Goal: Book appointment/travel/reservation

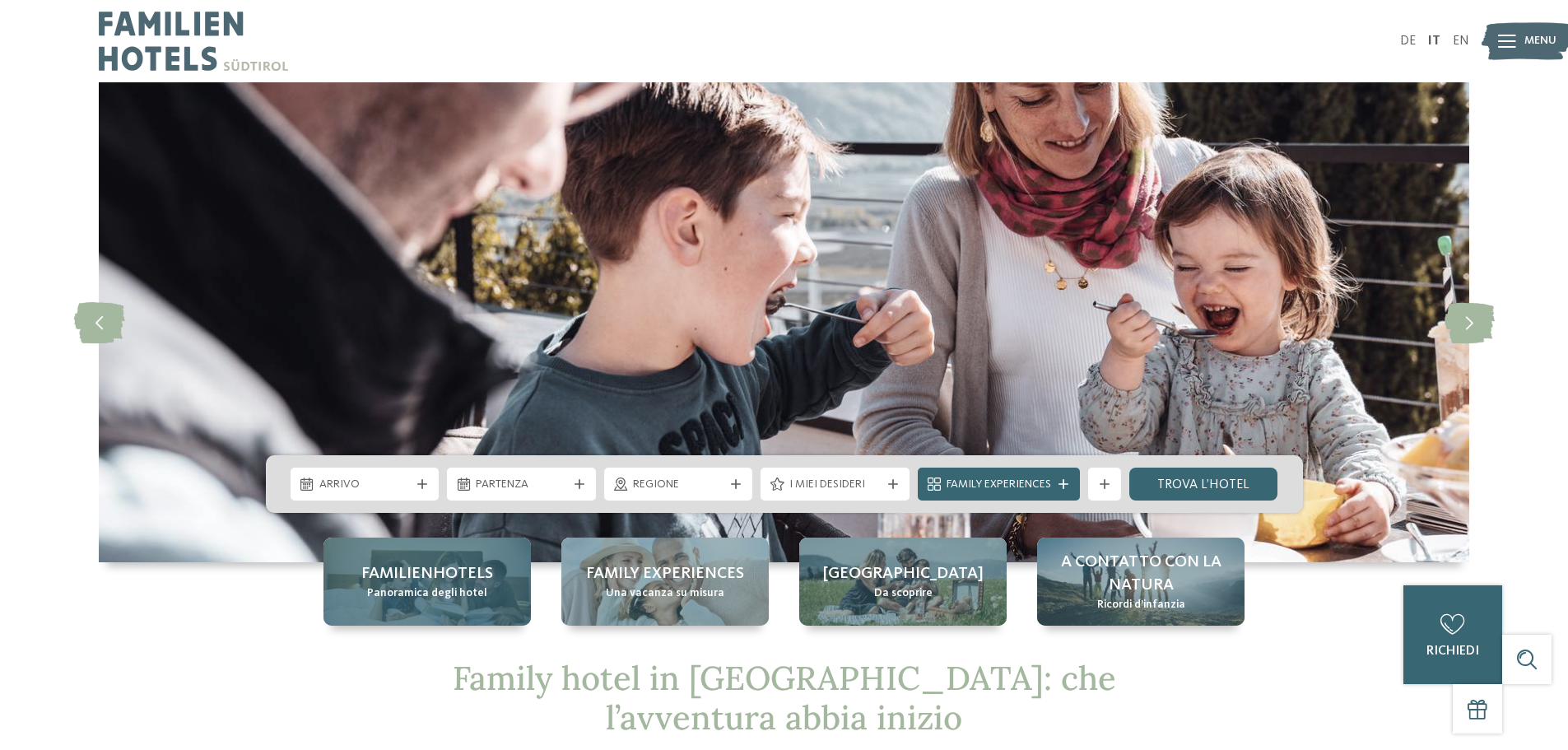
click at [438, 587] on span "Panoramica degli hotel" at bounding box center [427, 593] width 120 height 16
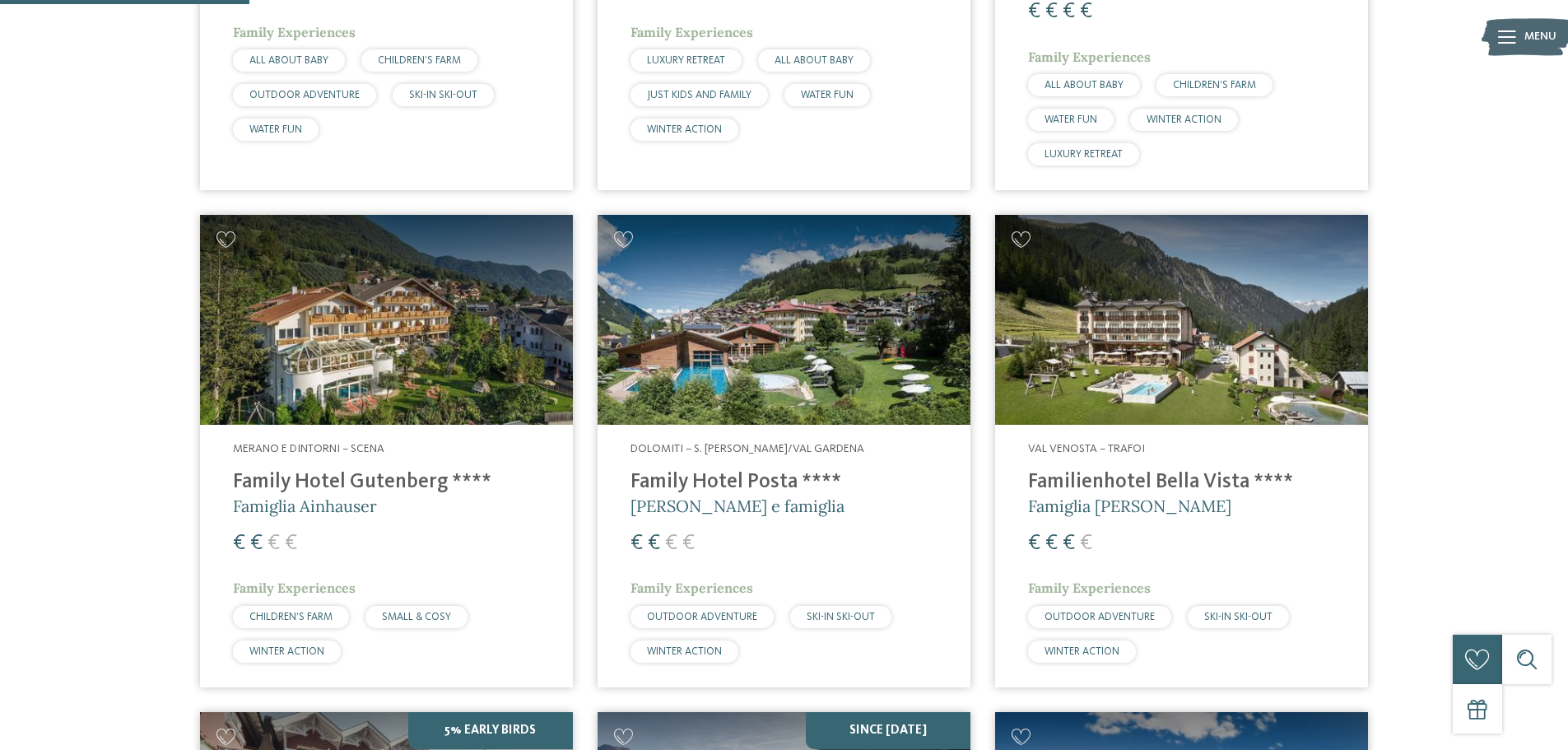
scroll to position [906, 0]
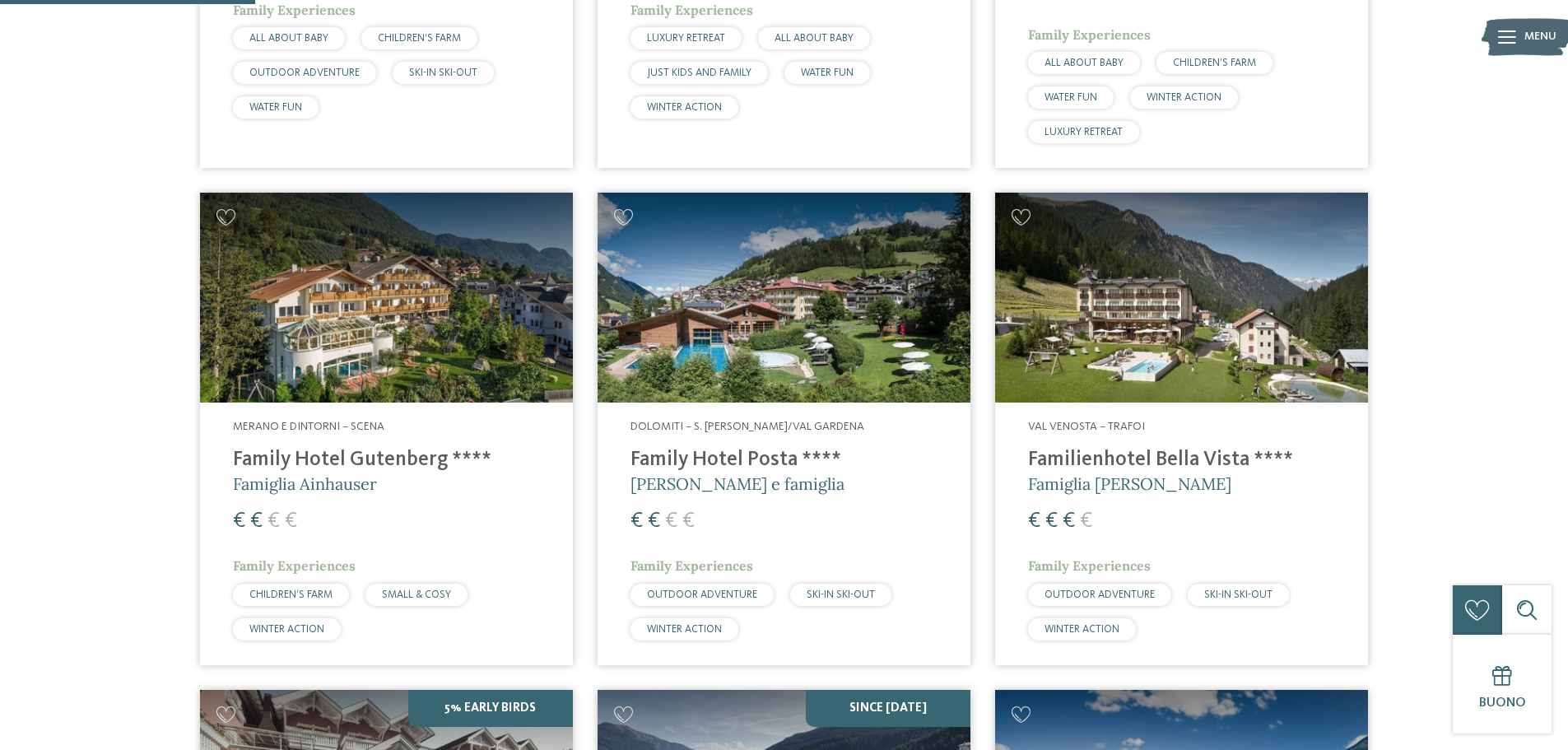
click at [1167, 333] on img at bounding box center [1182, 298] width 373 height 210
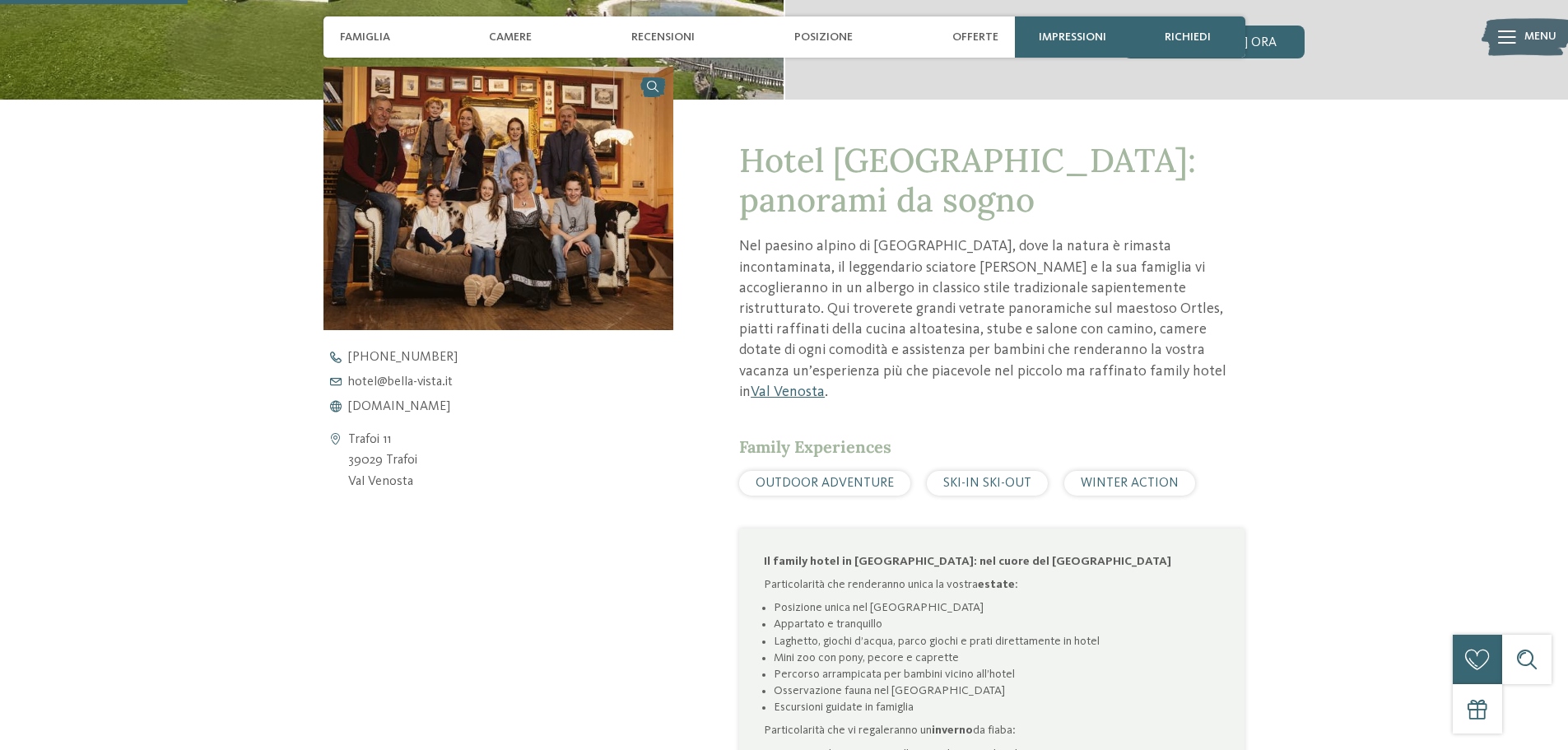
scroll to position [411, 0]
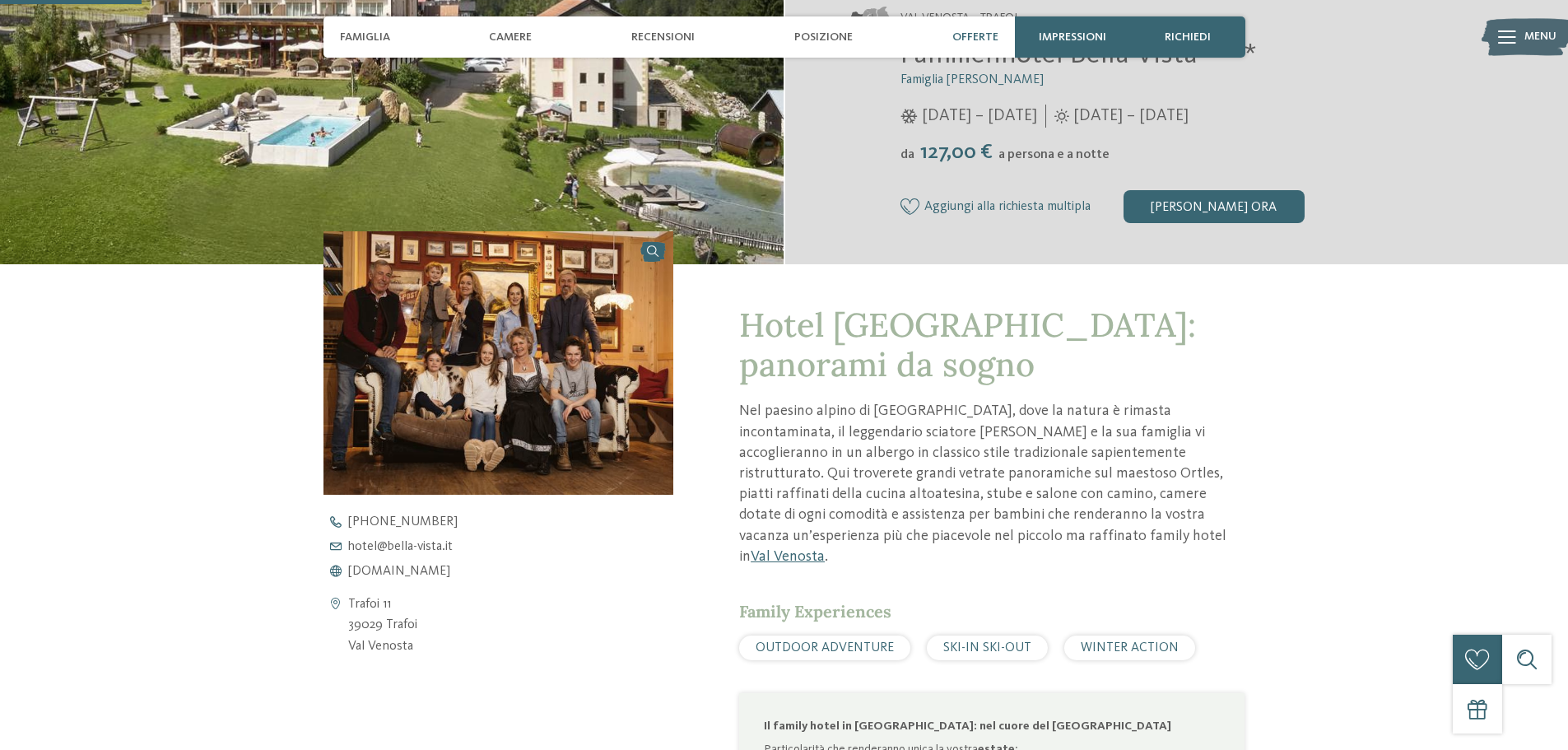
click at [969, 41] on span "Offerte" at bounding box center [976, 37] width 46 height 14
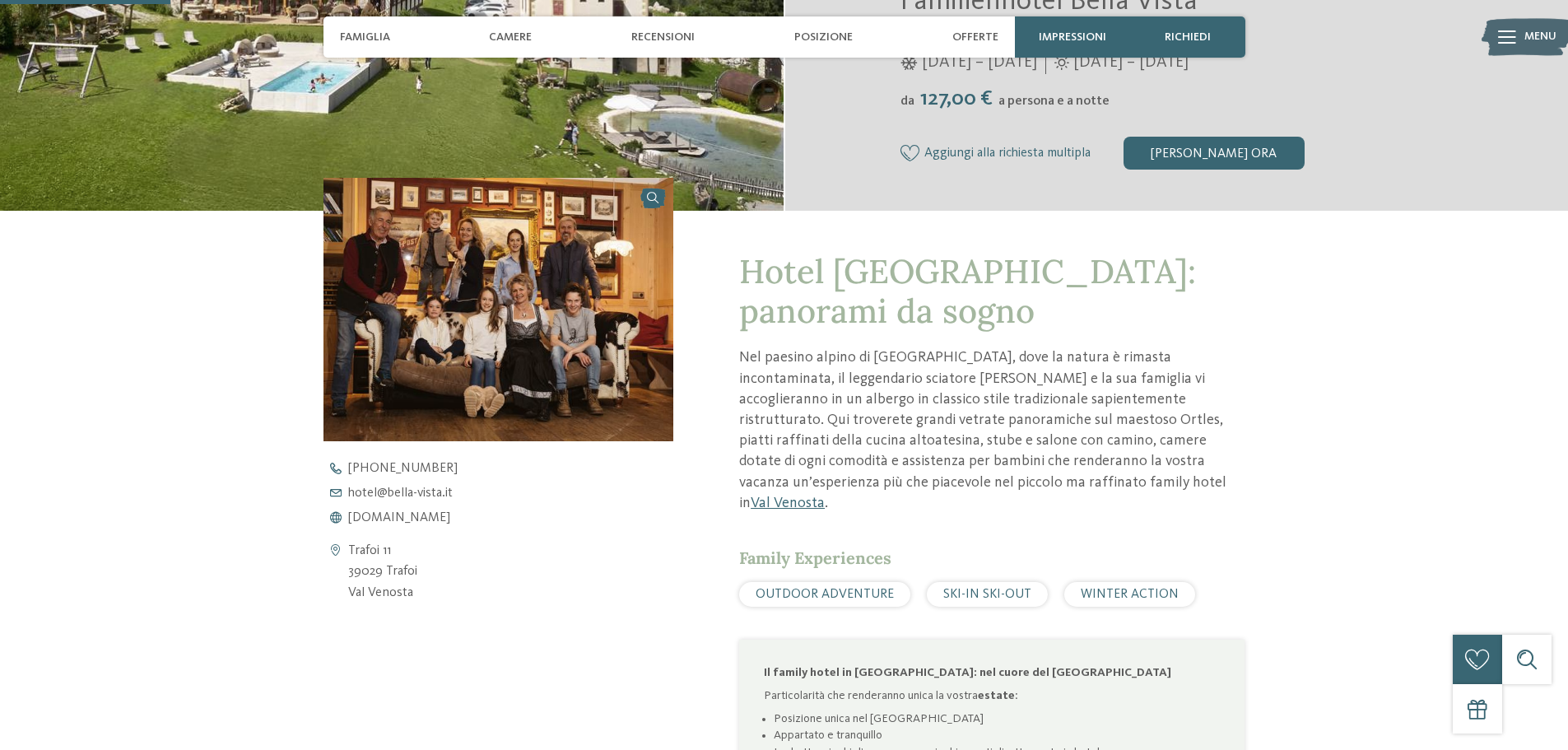
scroll to position [494, 0]
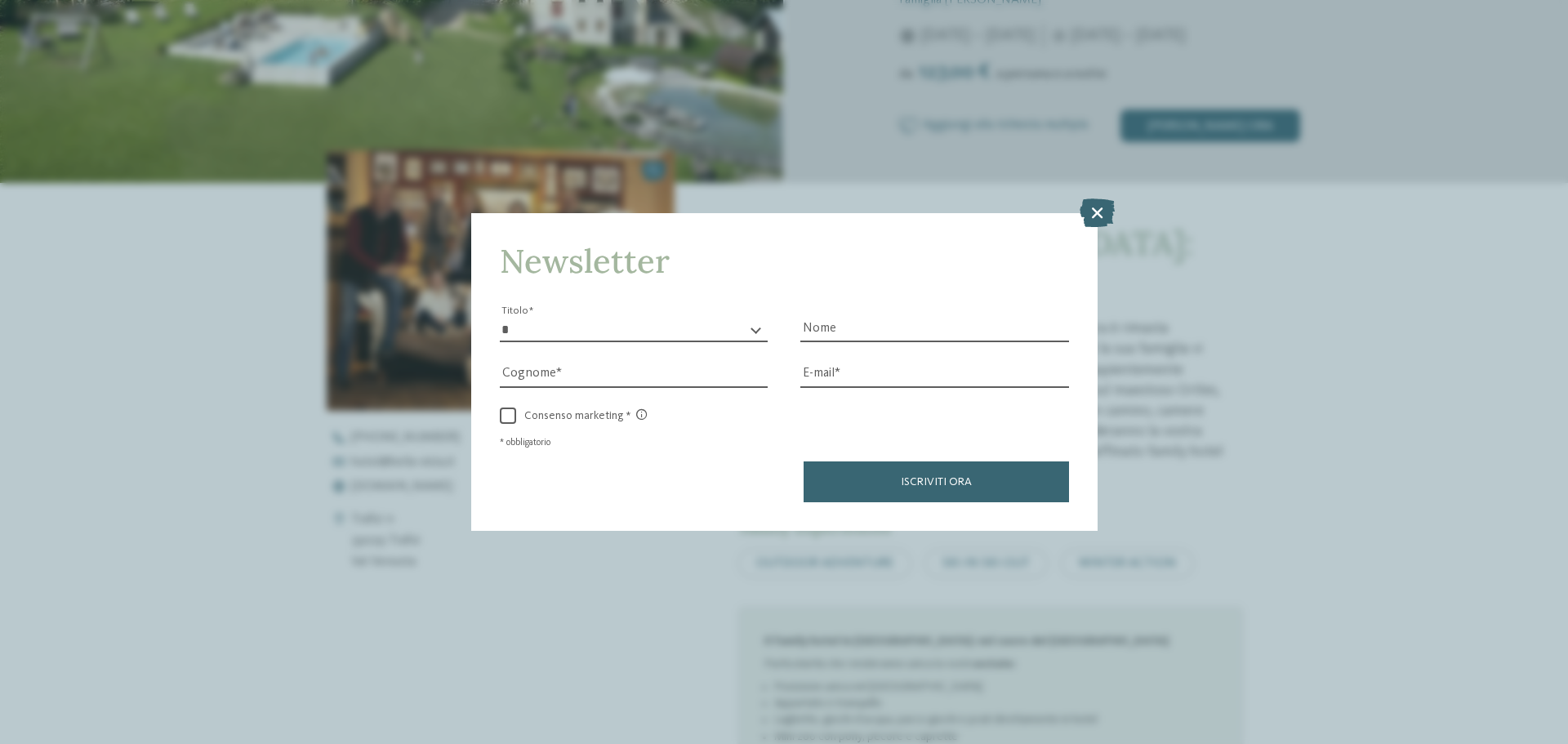
click at [1095, 210] on icon at bounding box center [1097, 213] width 35 height 29
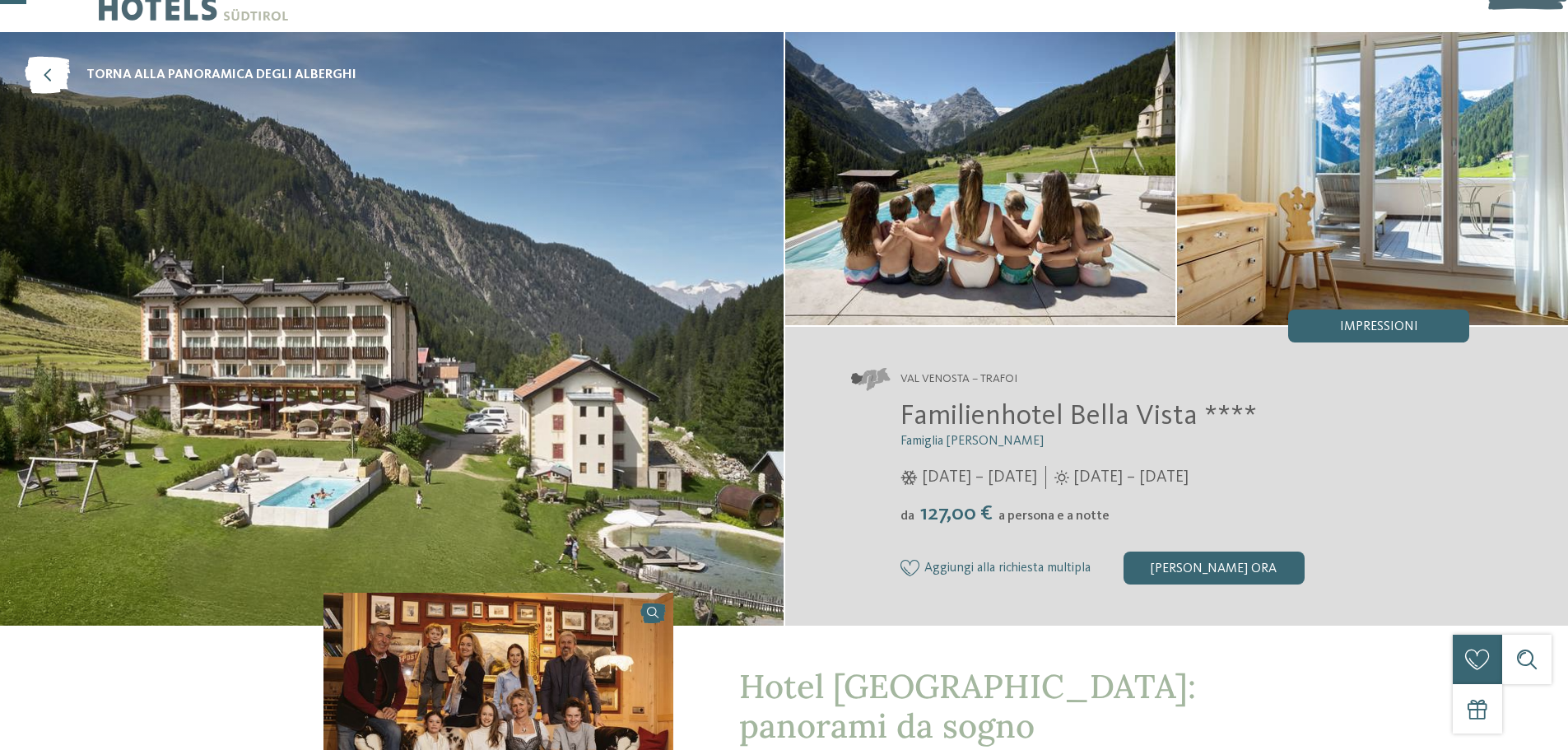
scroll to position [0, 0]
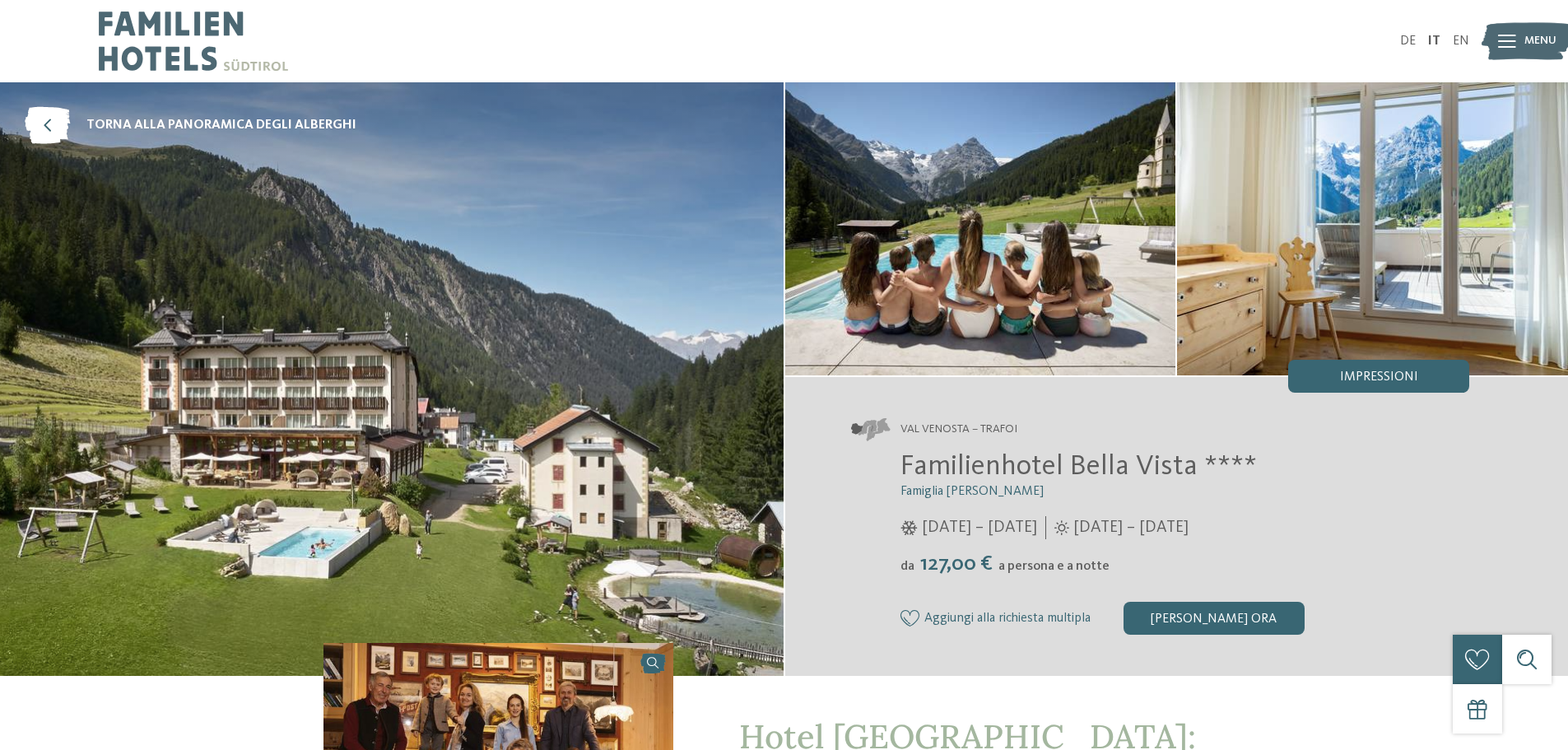
click at [871, 265] on img at bounding box center [981, 229] width 391 height 293
click at [248, 119] on span "torna alla panoramica degli alberghi" at bounding box center [221, 125] width 270 height 18
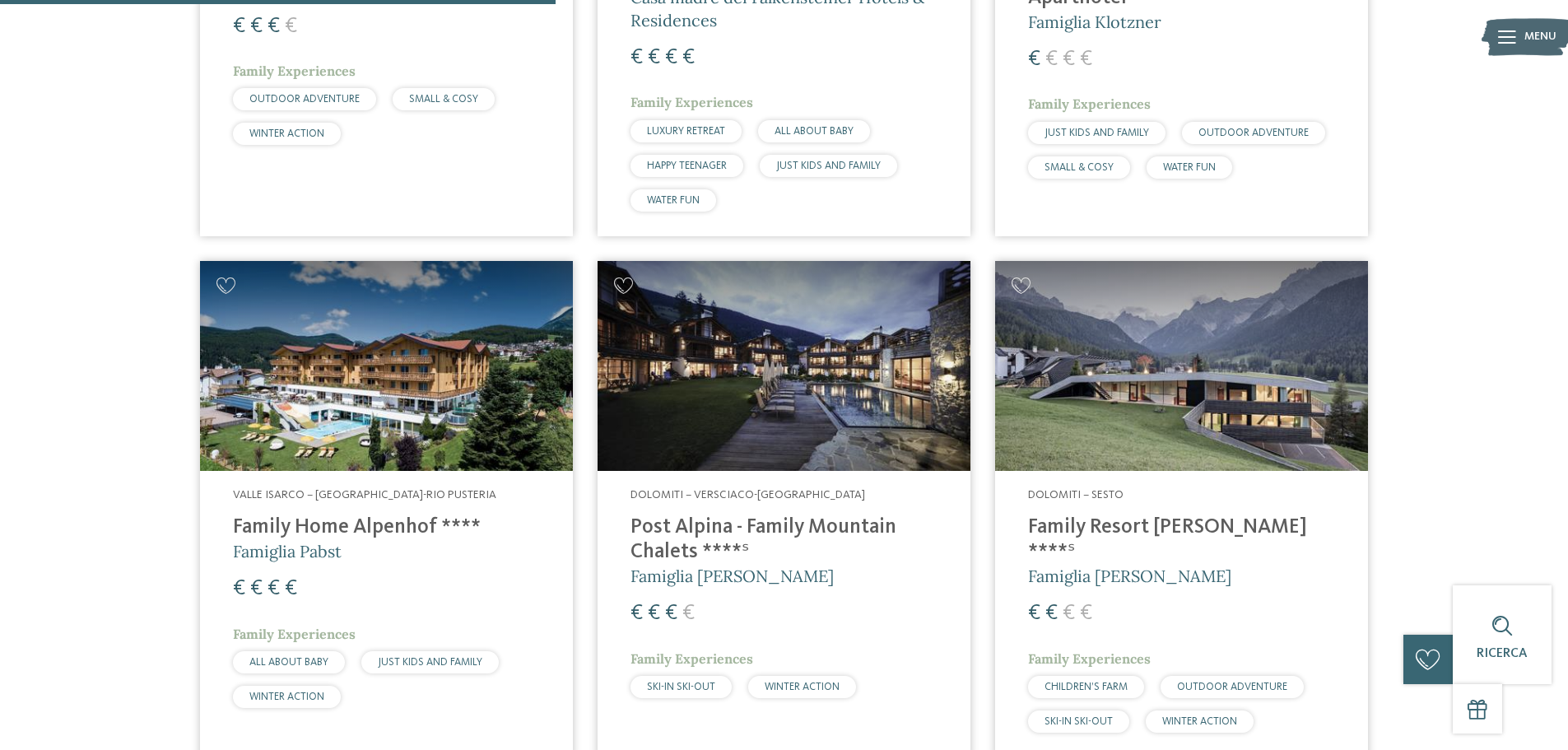
scroll to position [1976, 0]
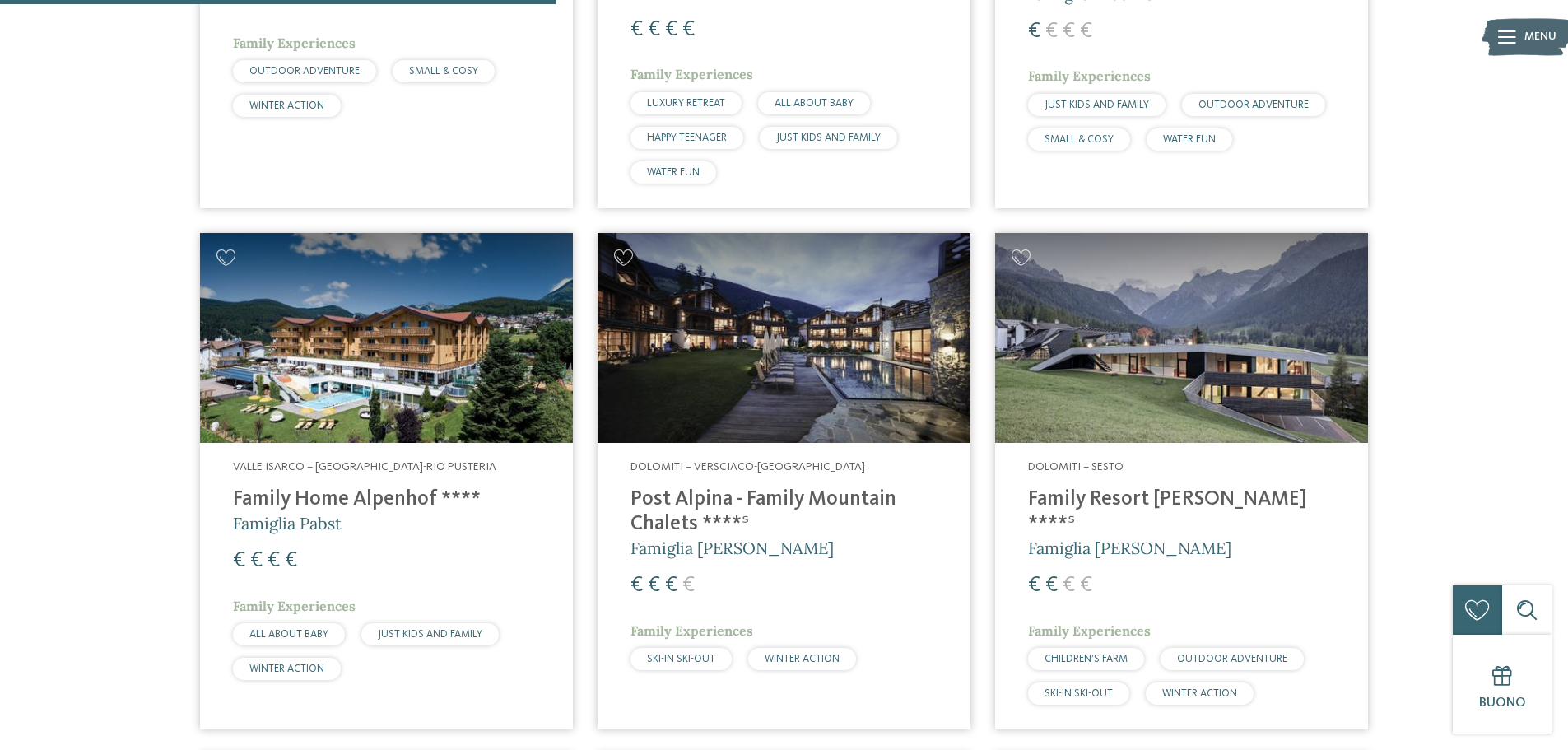
click at [847, 371] on img at bounding box center [784, 338] width 373 height 210
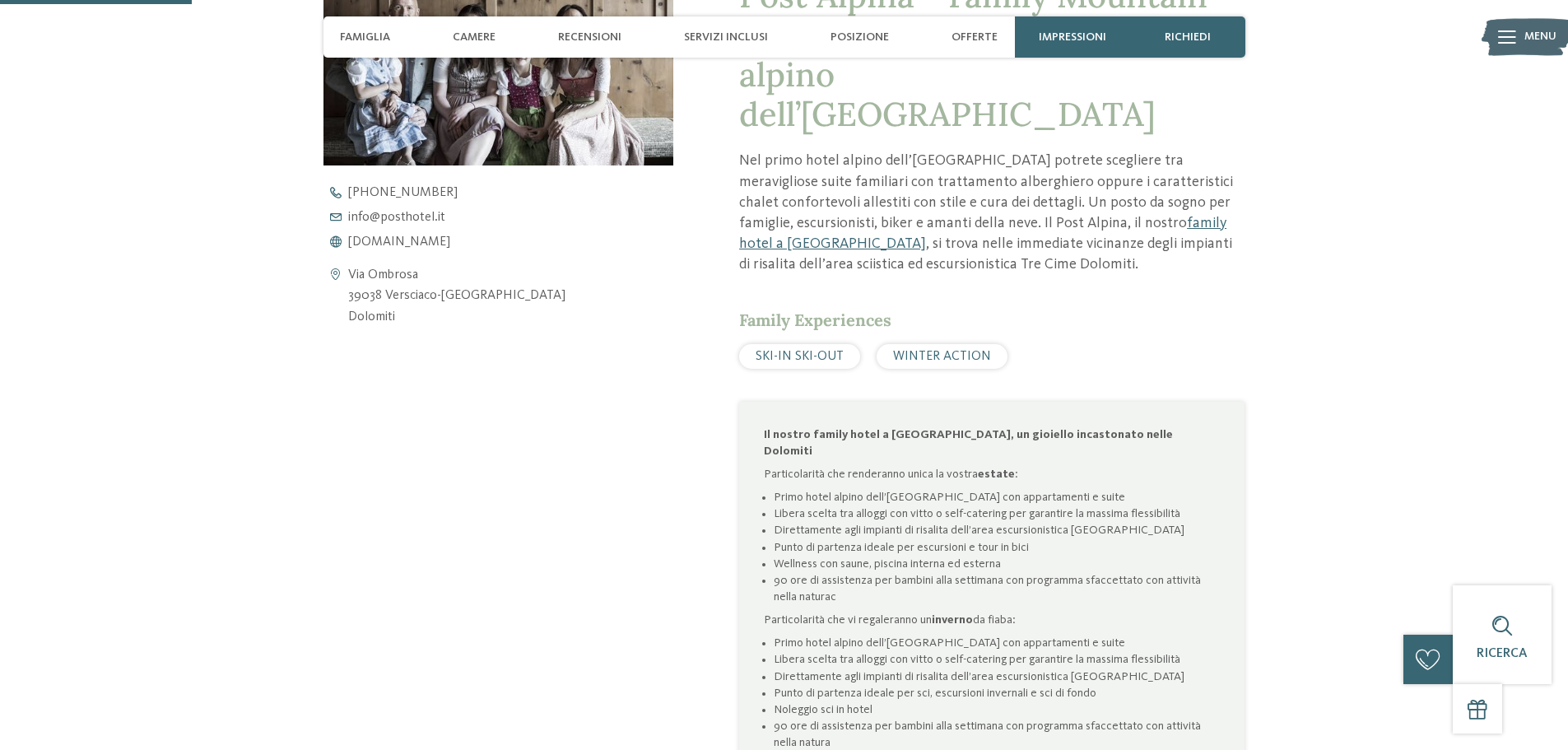
scroll to position [576, 0]
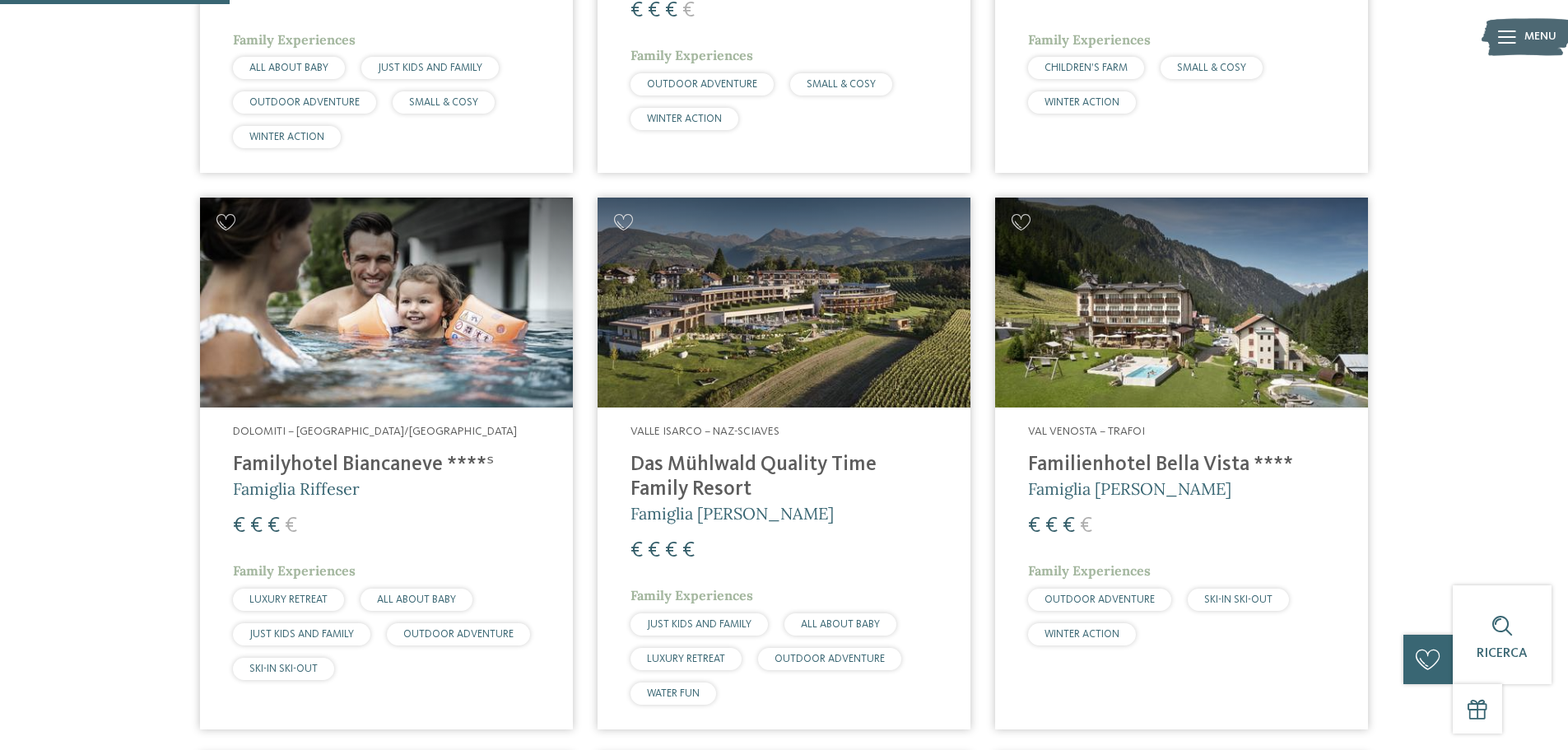
scroll to position [906, 0]
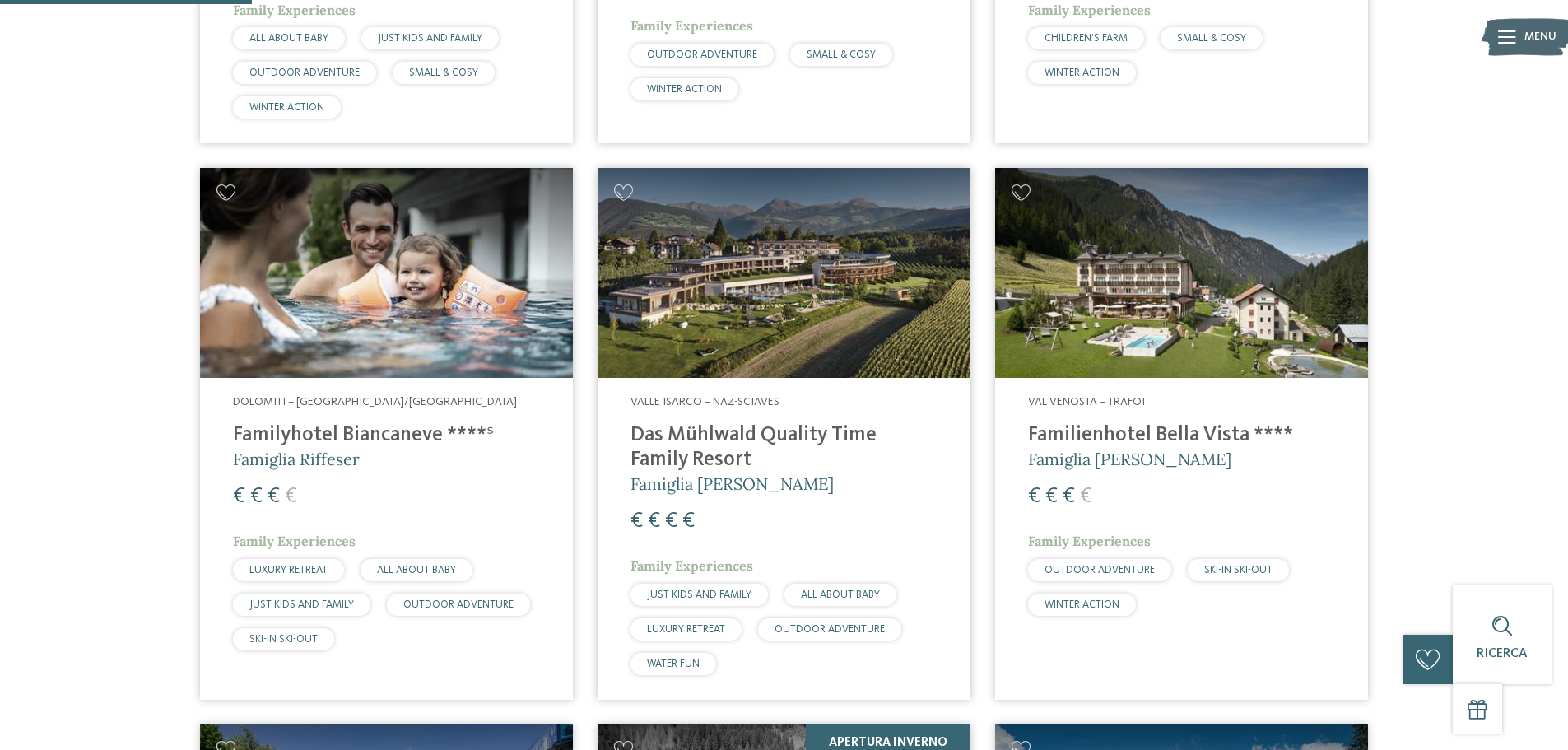
click at [1198, 299] on img at bounding box center [1182, 273] width 373 height 210
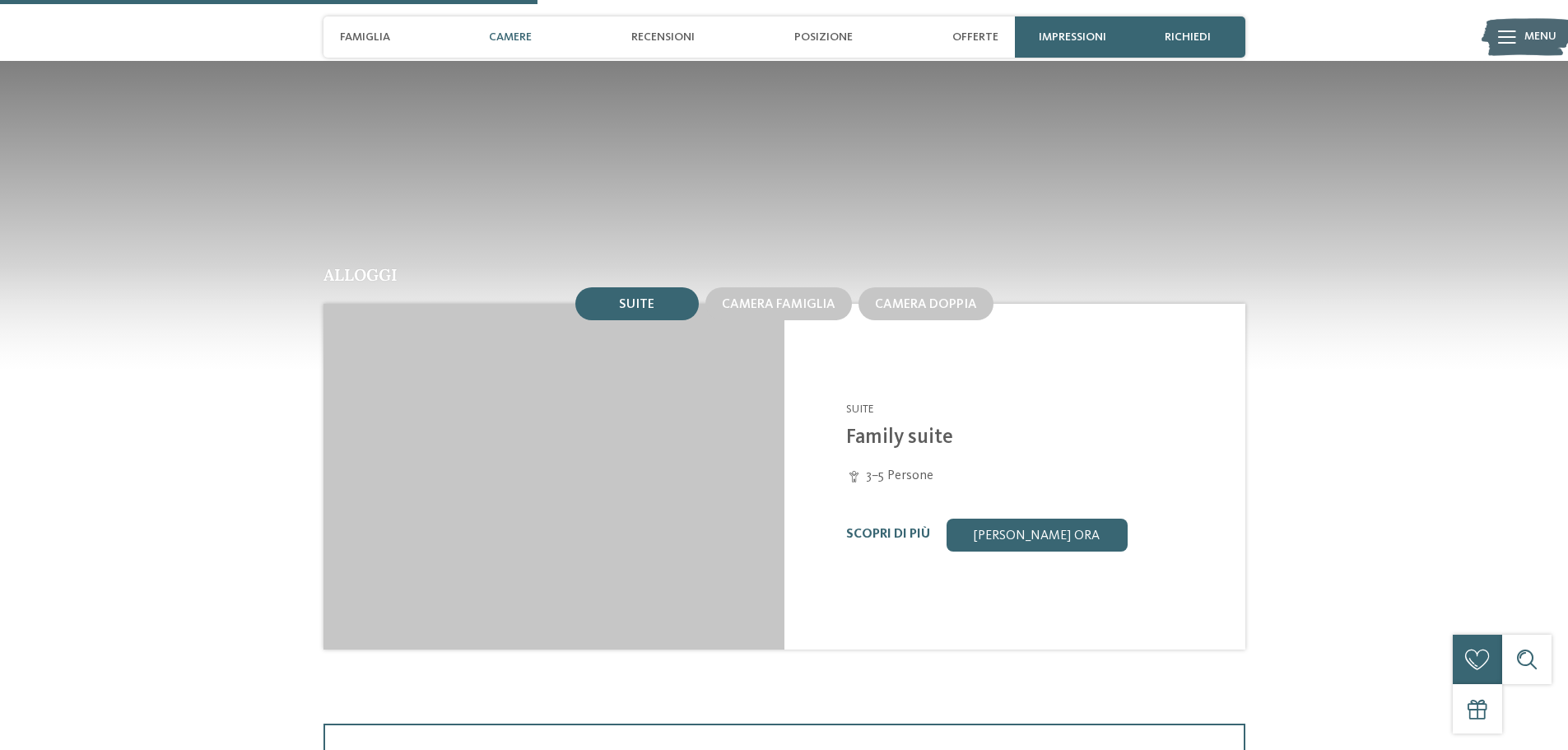
scroll to position [1647, 0]
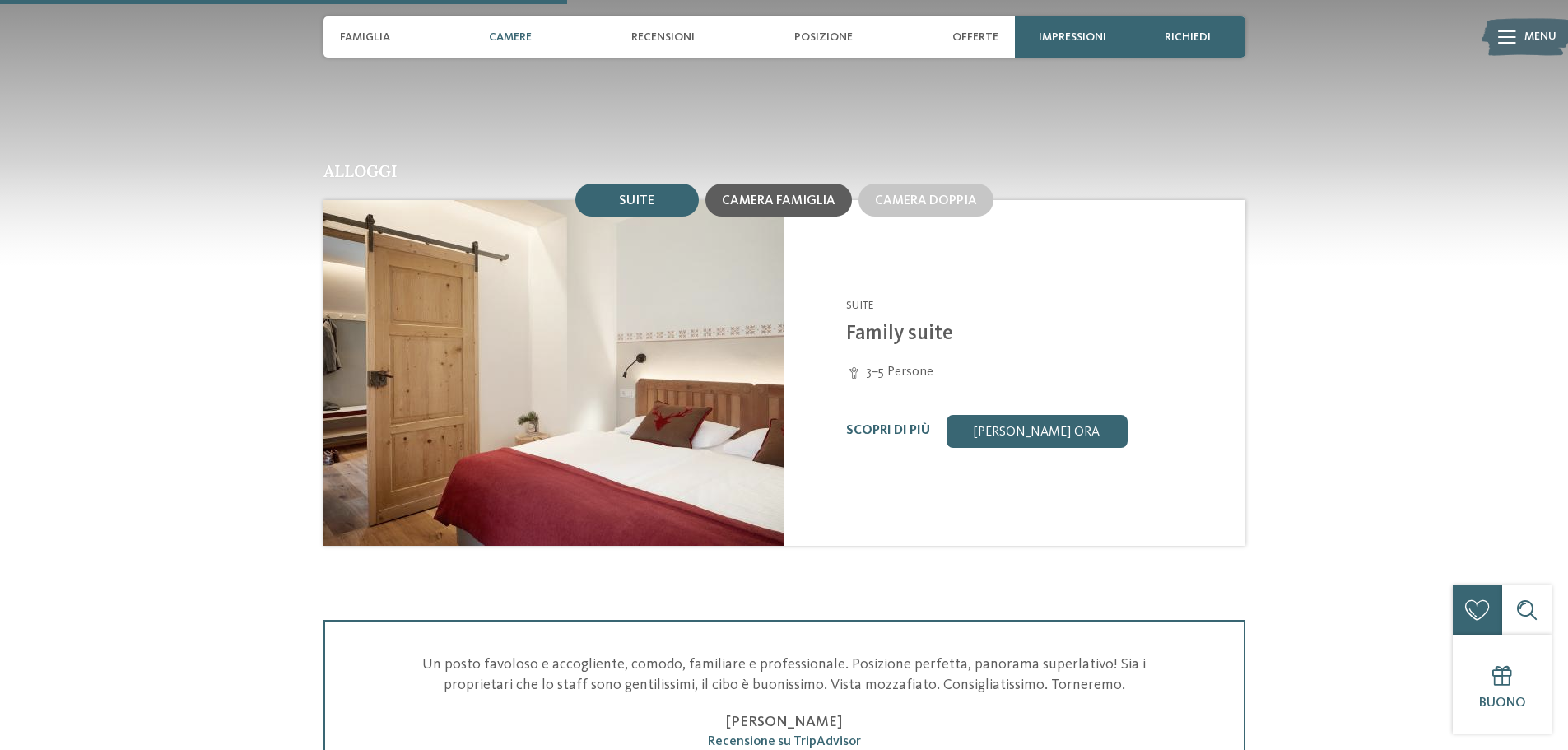
click at [798, 195] on span "Camera famiglia" at bounding box center [778, 201] width 113 height 14
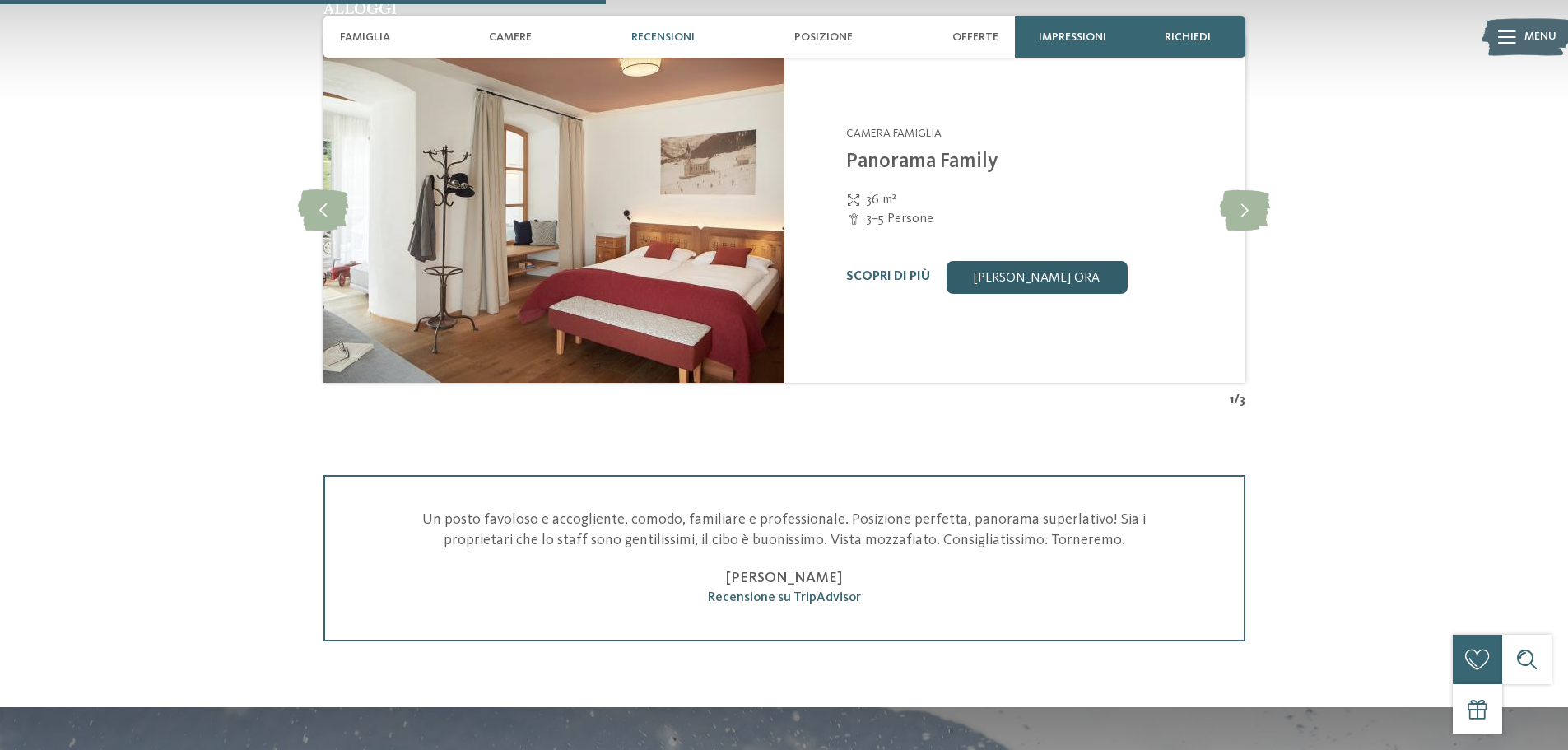
scroll to position [1729, 0]
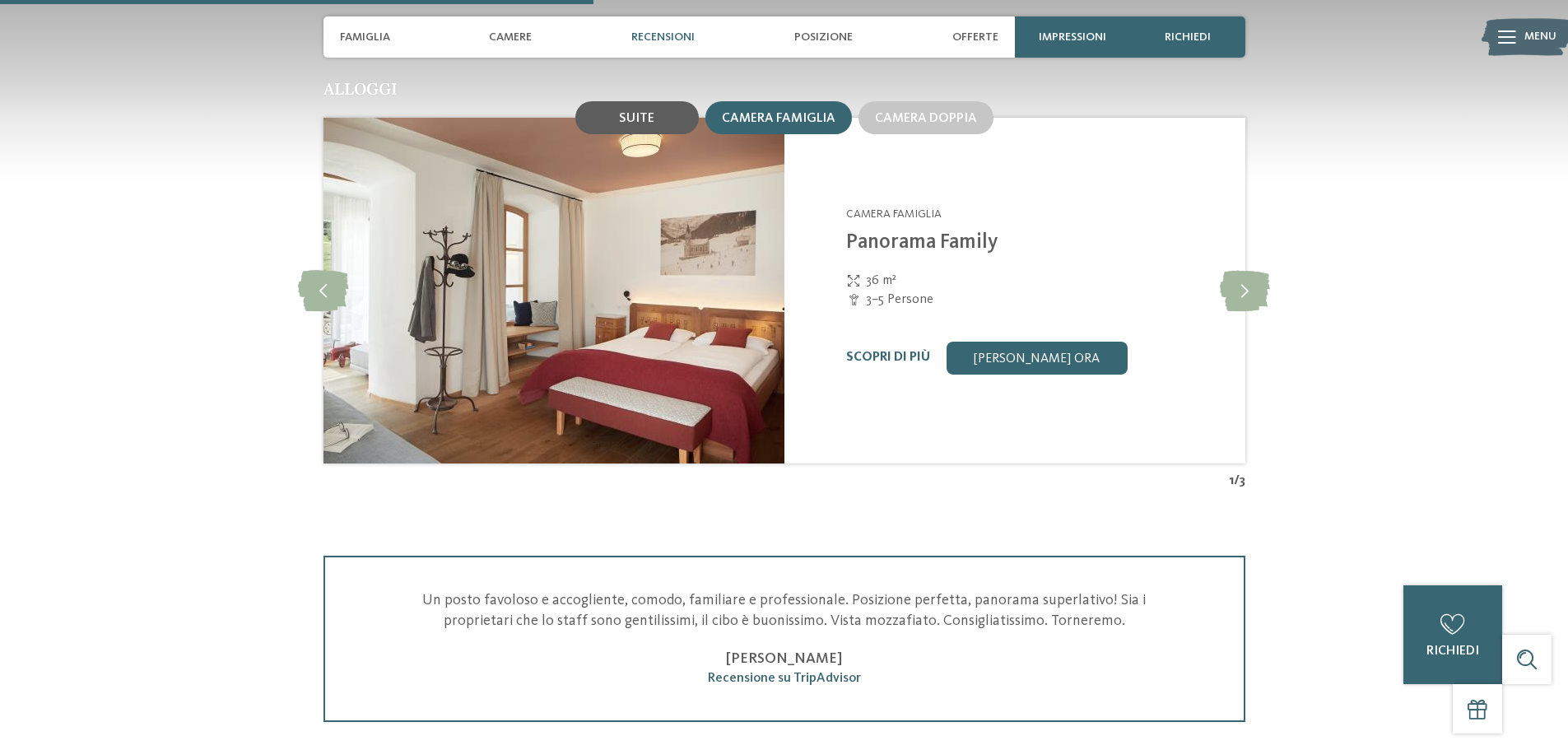
click at [665, 101] on div "Suite" at bounding box center [637, 118] width 123 height 33
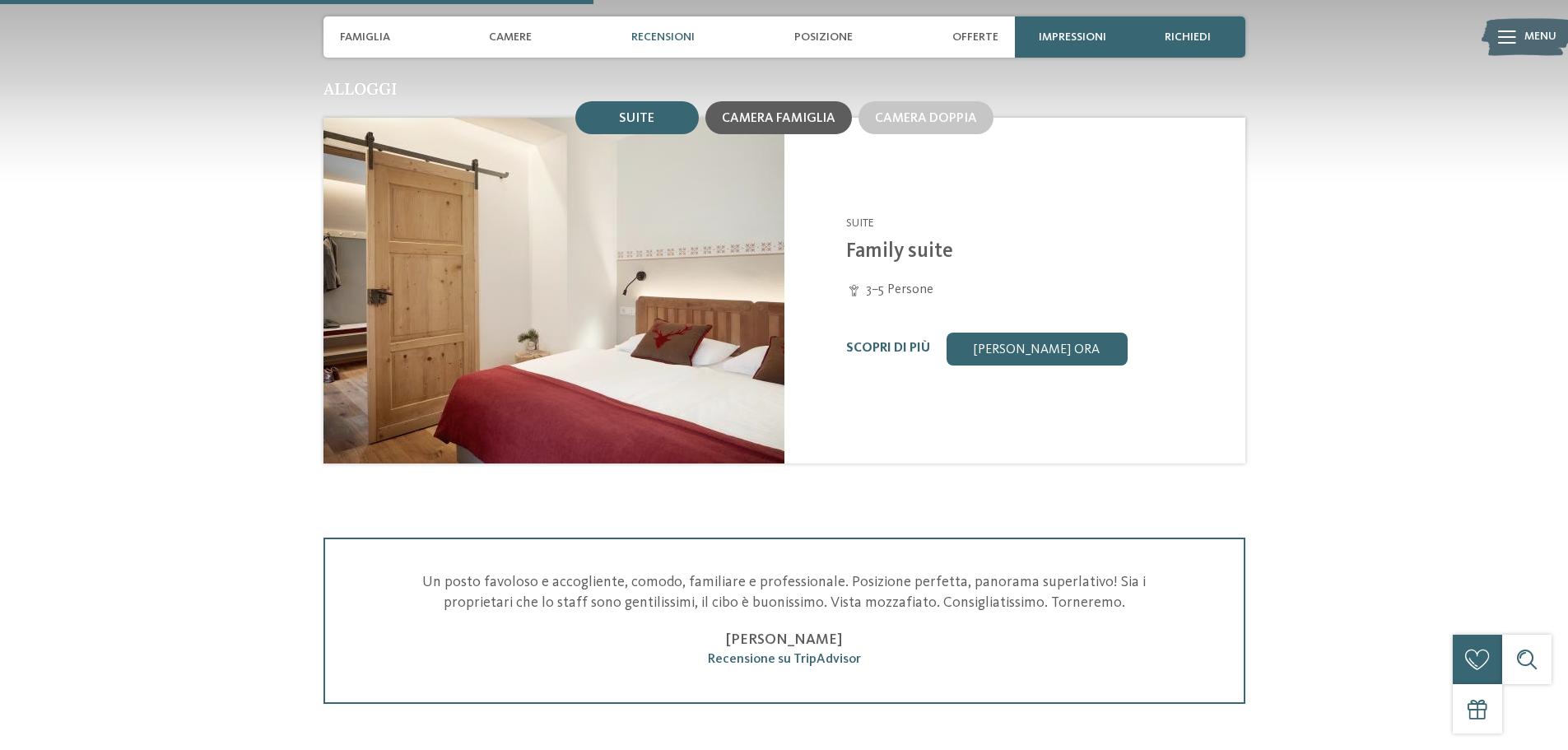
click at [756, 112] on span "Camera famiglia" at bounding box center [778, 119] width 113 height 14
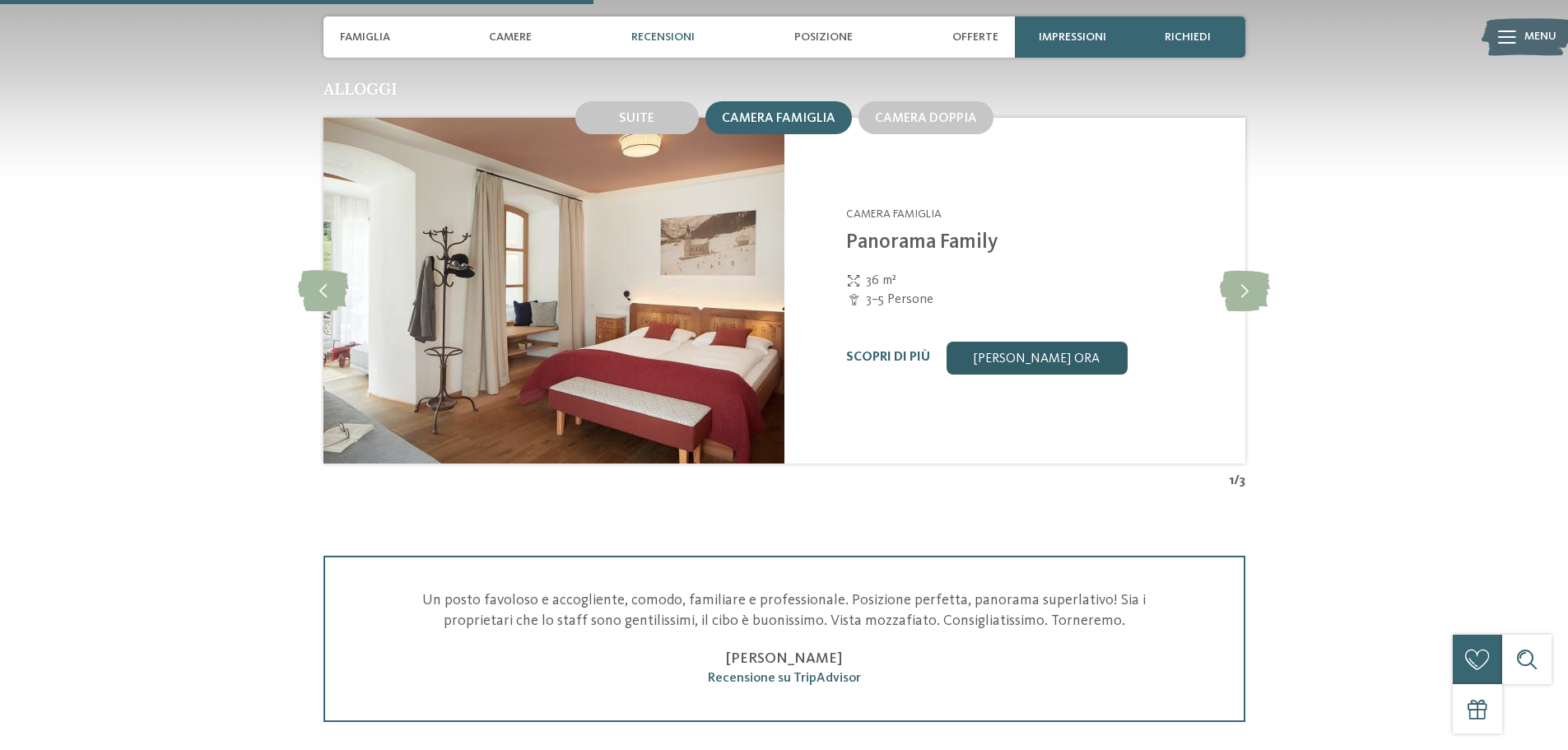
click at [986, 341] on link "[PERSON_NAME] ora" at bounding box center [1037, 358] width 181 height 33
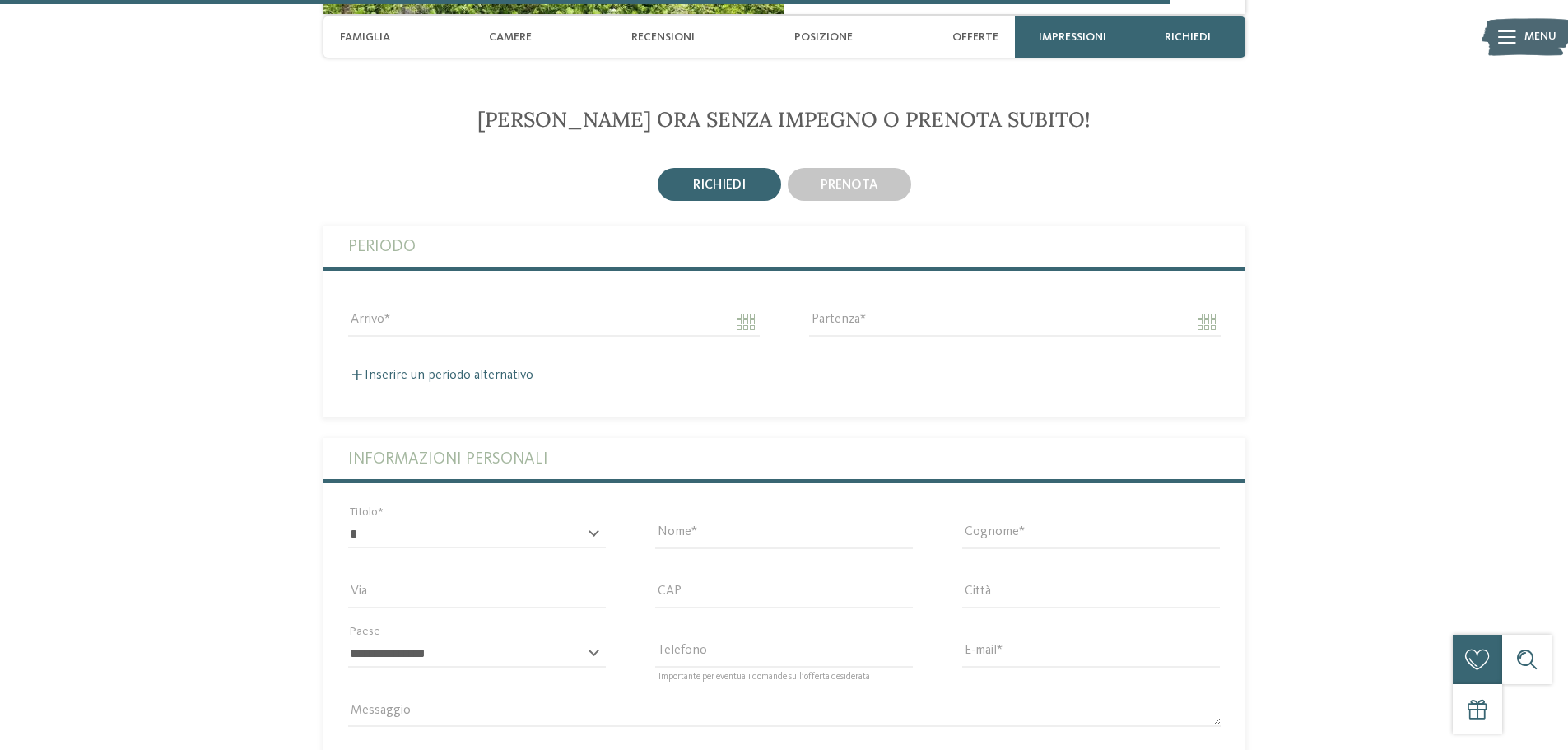
scroll to position [3132, 0]
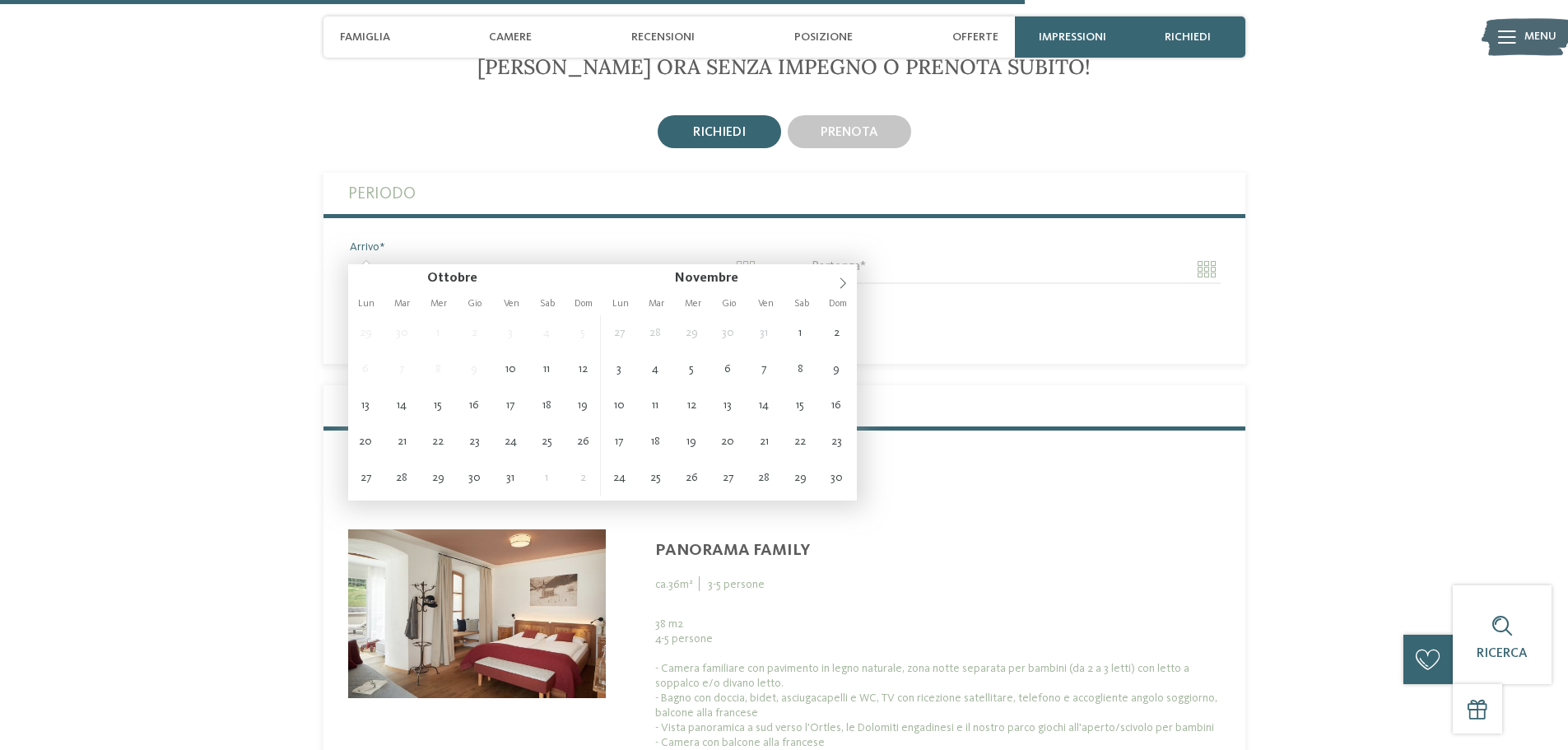
click at [420, 255] on input "Arrivo" at bounding box center [553, 269] width 411 height 28
click at [847, 282] on icon at bounding box center [842, 283] width 12 height 12
type input "**********"
type input "****"
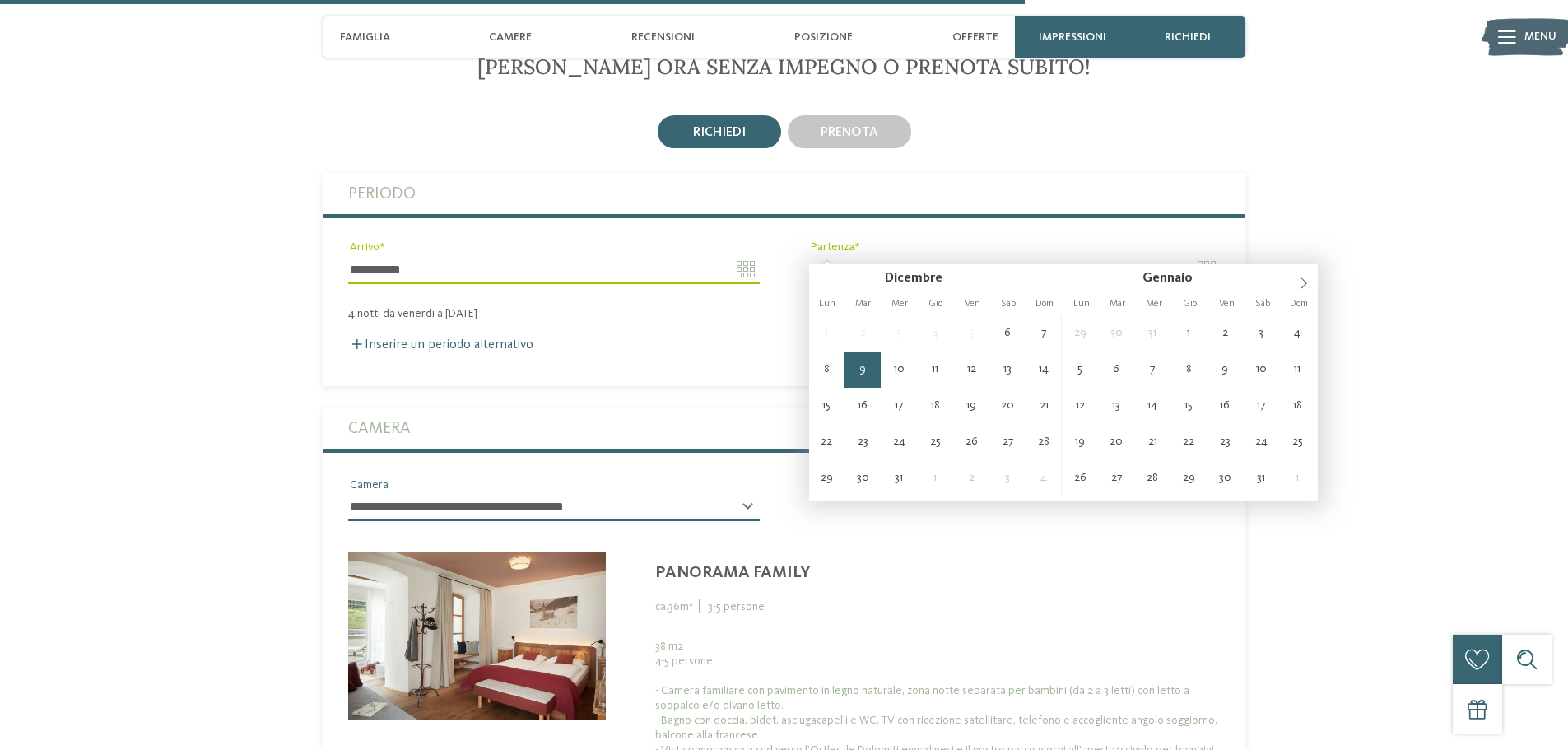
click at [879, 255] on input "**********" at bounding box center [1015, 269] width 411 height 28
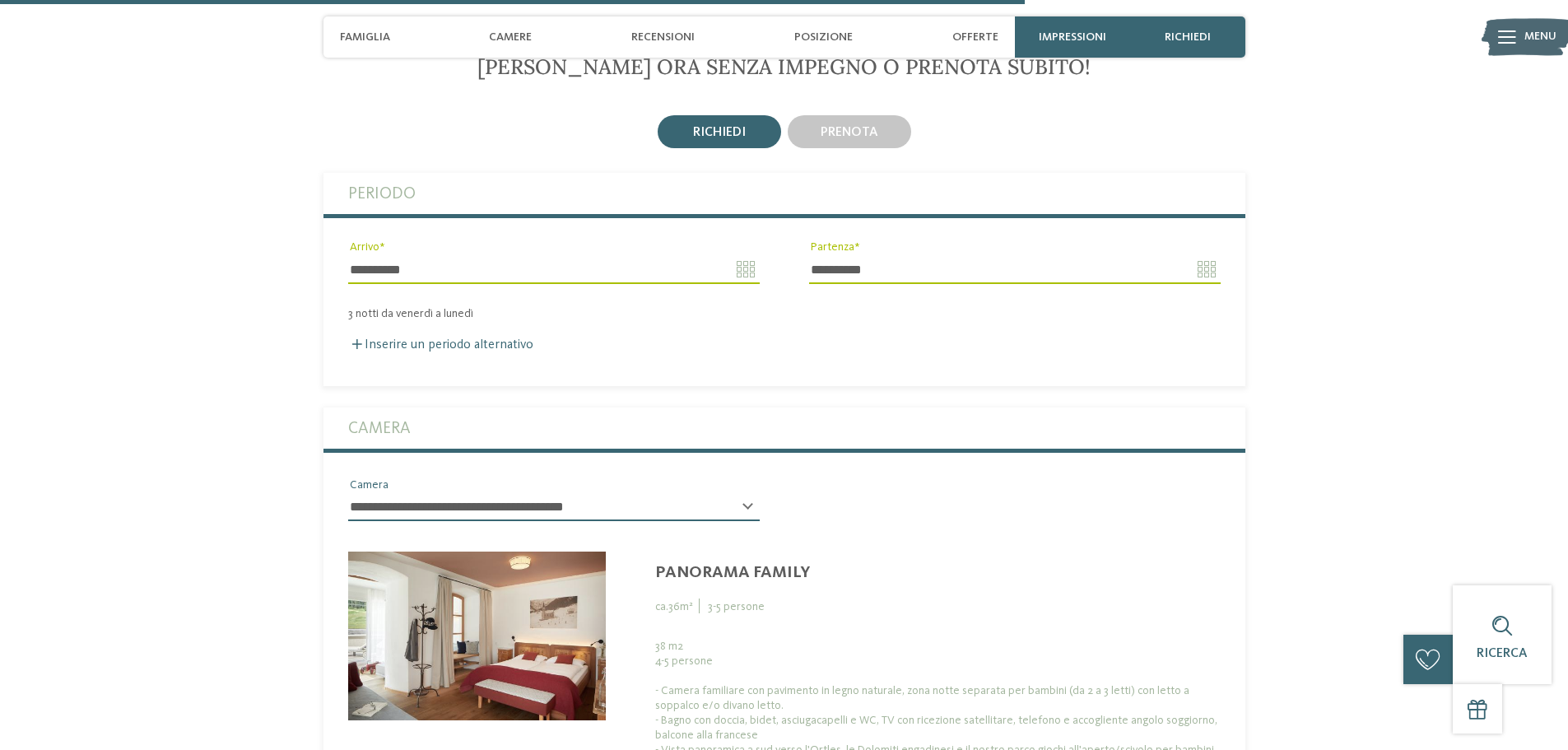
click at [853, 255] on input "**********" at bounding box center [1015, 269] width 411 height 28
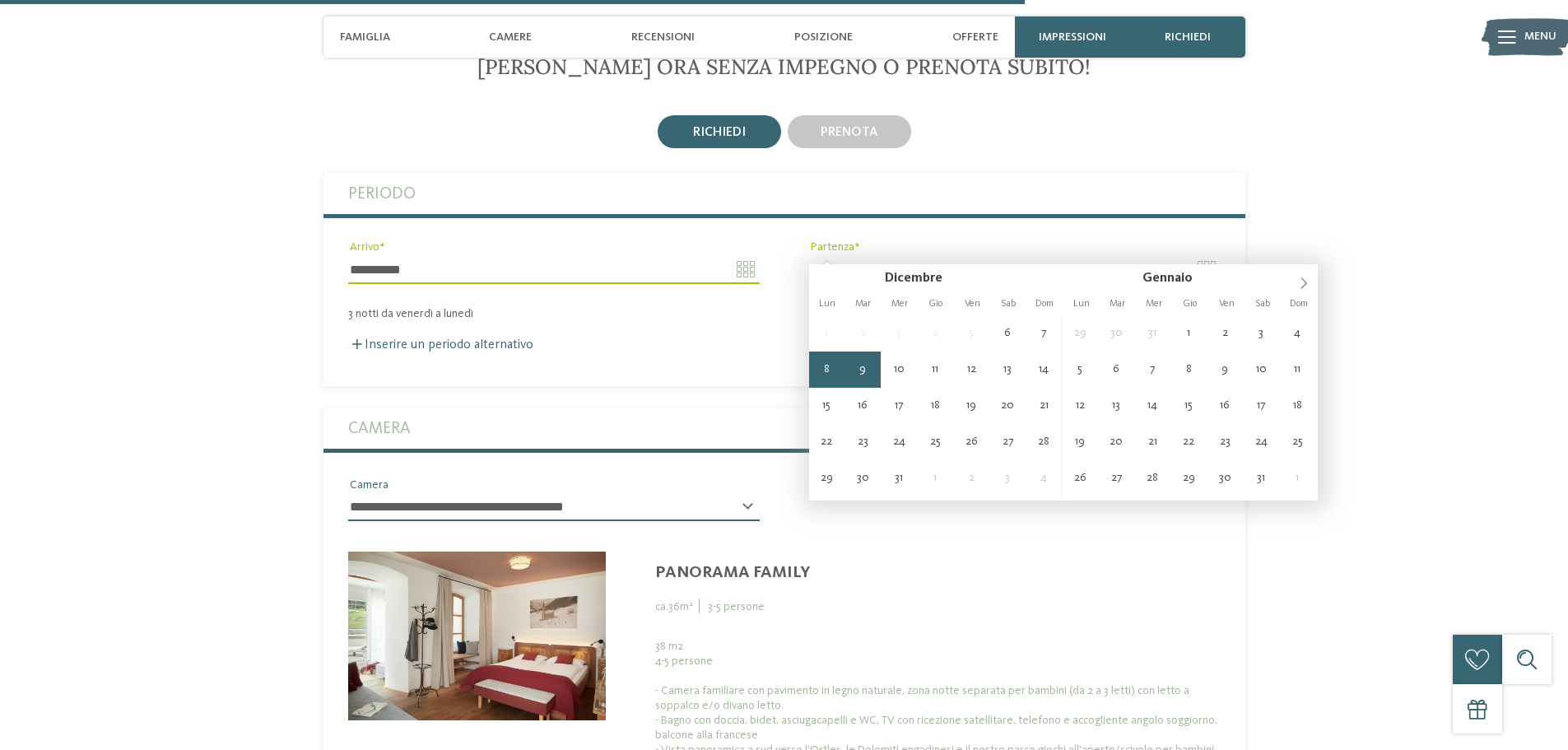
type input "**********"
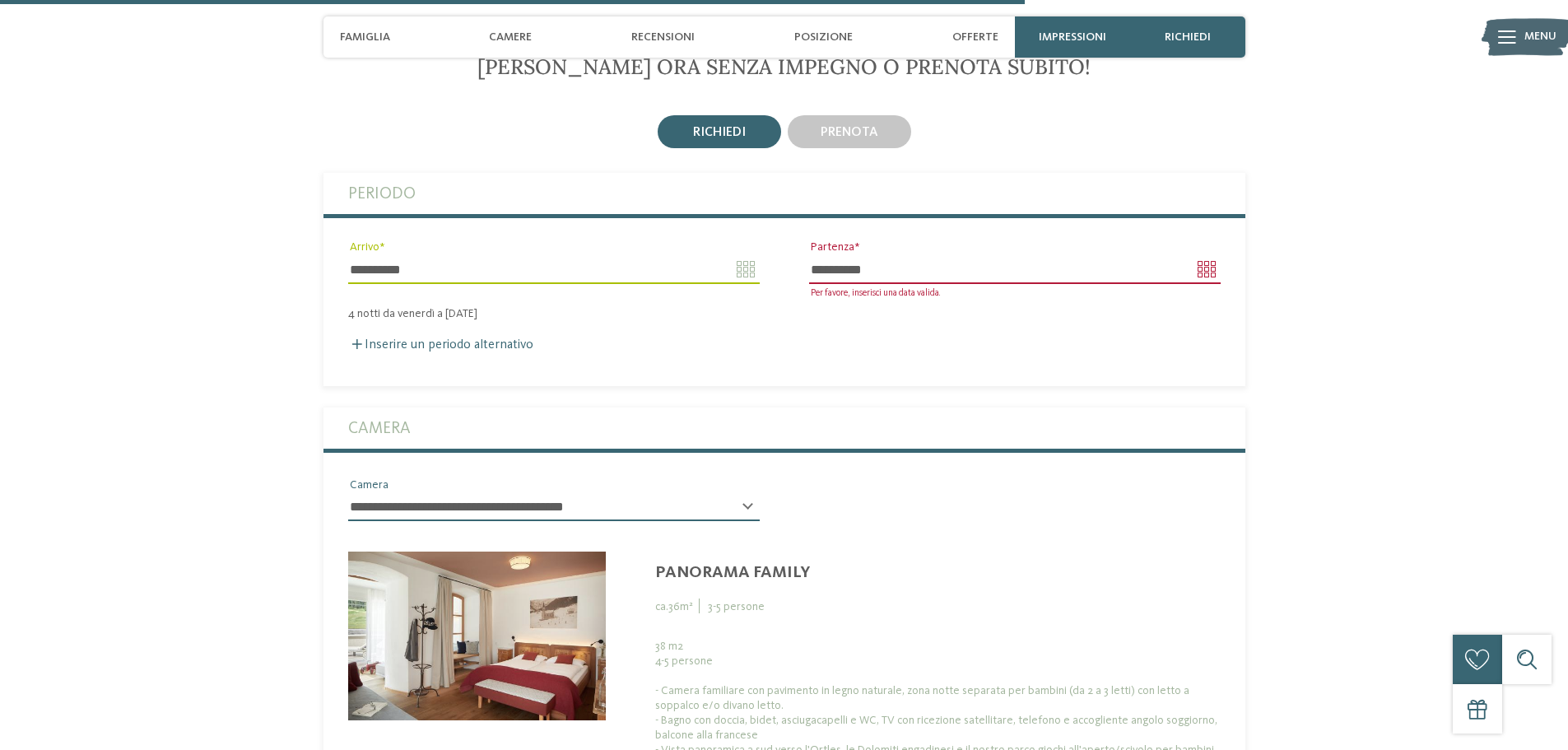
click at [882, 321] on div "Inserire un periodo alternativo Arrivo Partenza" at bounding box center [784, 336] width 922 height 32
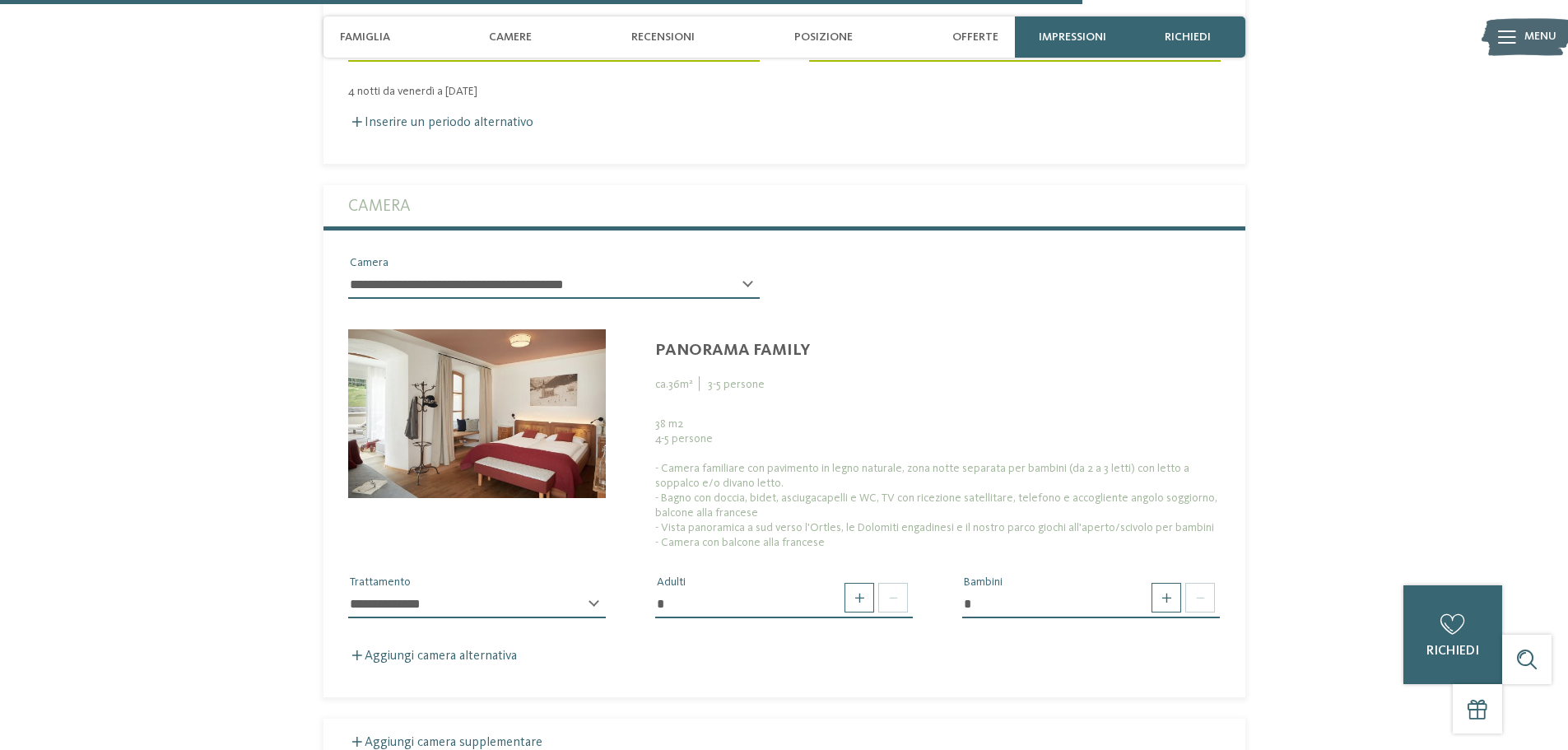
scroll to position [3380, 0]
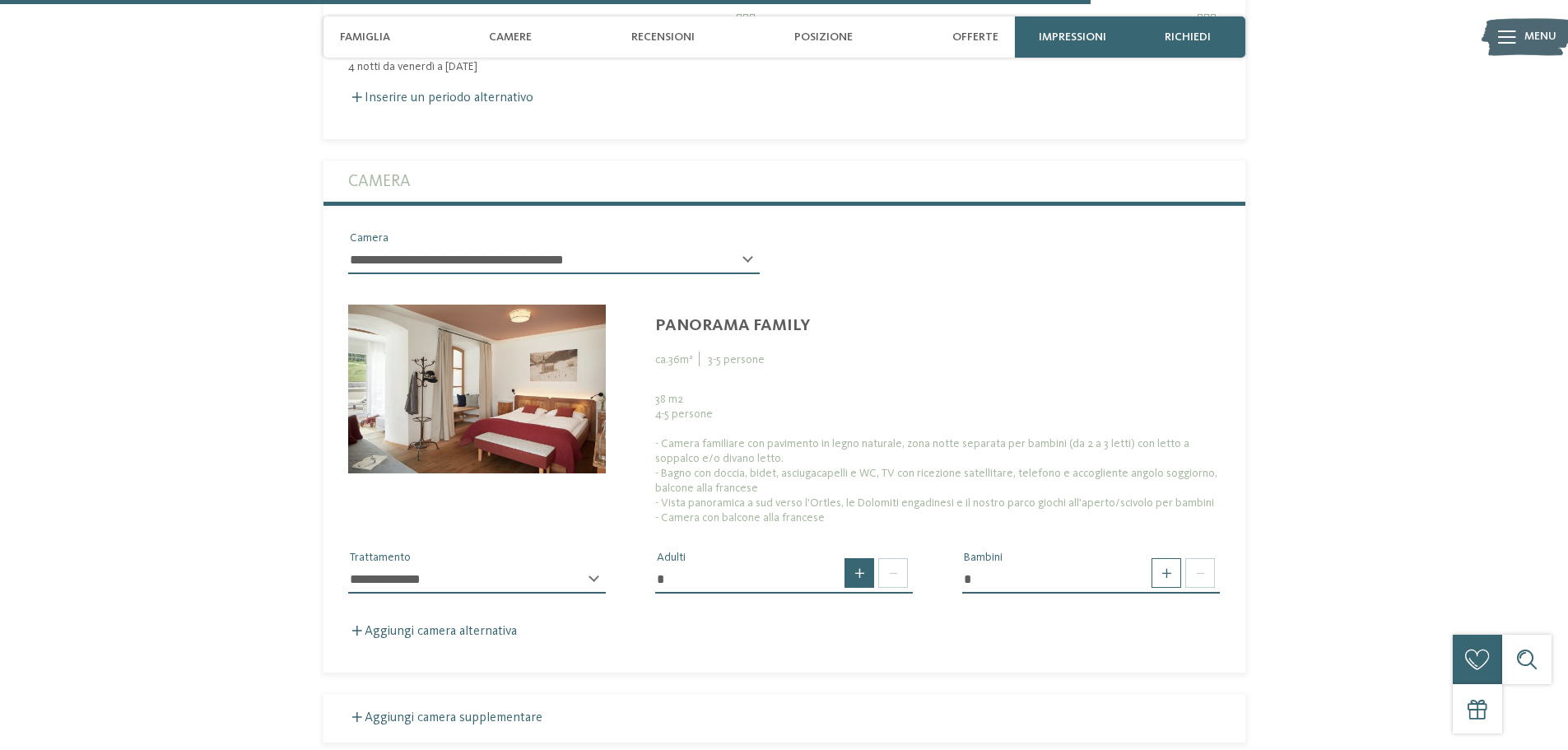
click at [860, 558] on span at bounding box center [860, 572] width 30 height 30
click at [893, 558] on span at bounding box center [893, 572] width 30 height 30
type input "*"
click at [893, 558] on span at bounding box center [893, 572] width 30 height 30
click at [1166, 558] on span at bounding box center [1167, 572] width 30 height 30
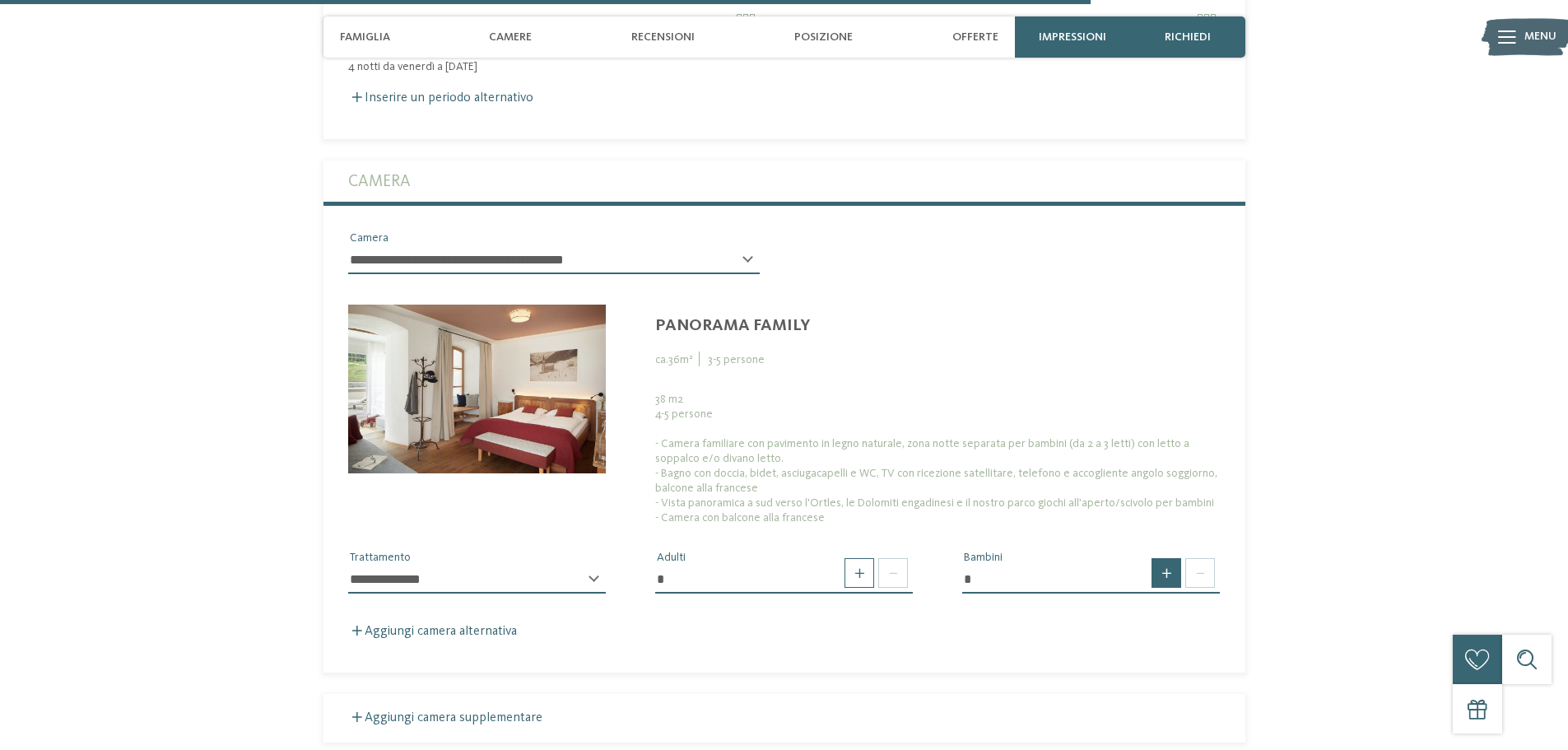
type input "*"
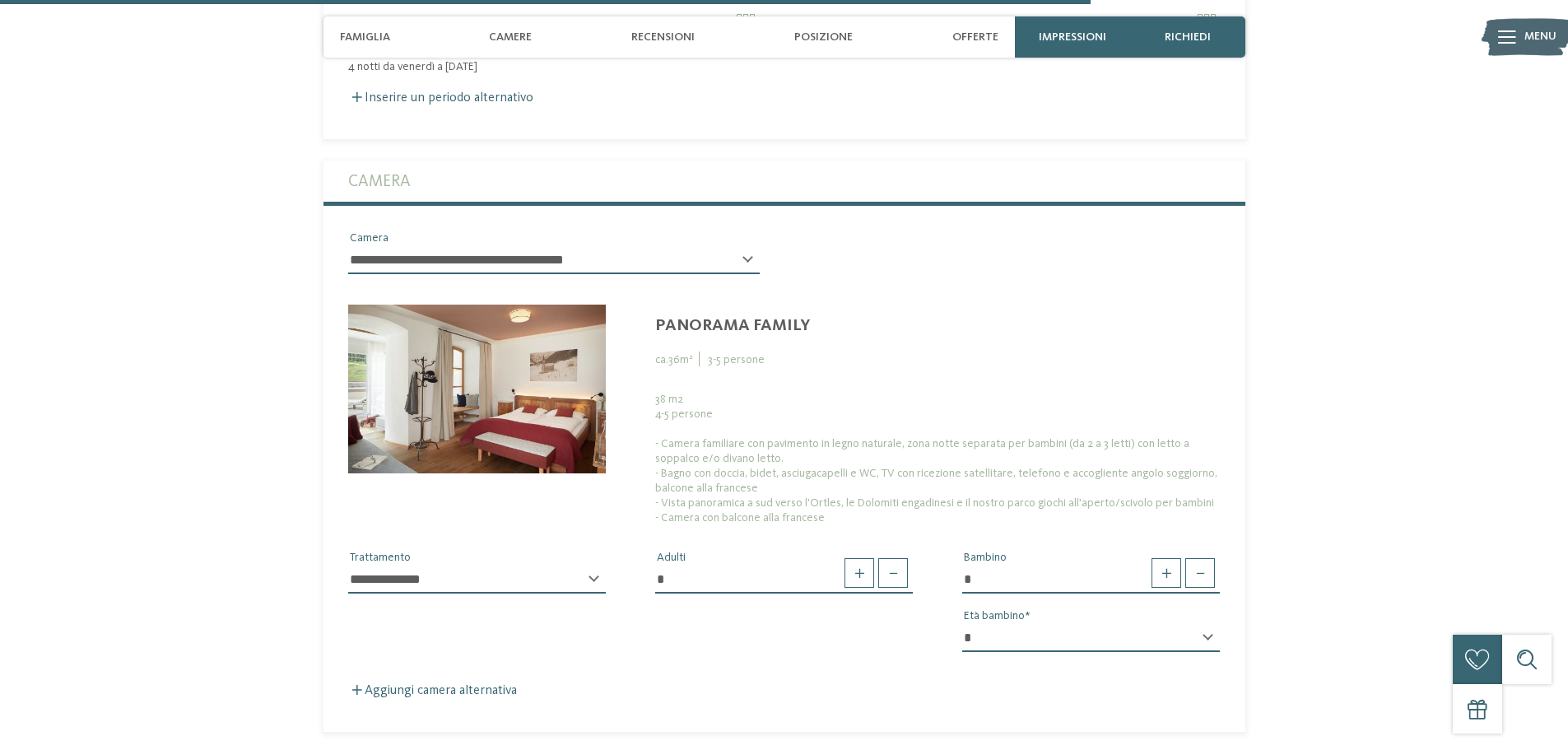
click at [1142, 624] on select "* * * * * * * * * * * ** ** ** ** ** ** ** **" at bounding box center [1092, 638] width 257 height 28
select select "*"
click at [963, 624] on select "* * * * * * * * * * * ** ** ** ** ** ** ** **" at bounding box center [1092, 638] width 257 height 28
click at [1169, 558] on span at bounding box center [1167, 572] width 30 height 30
type input "*"
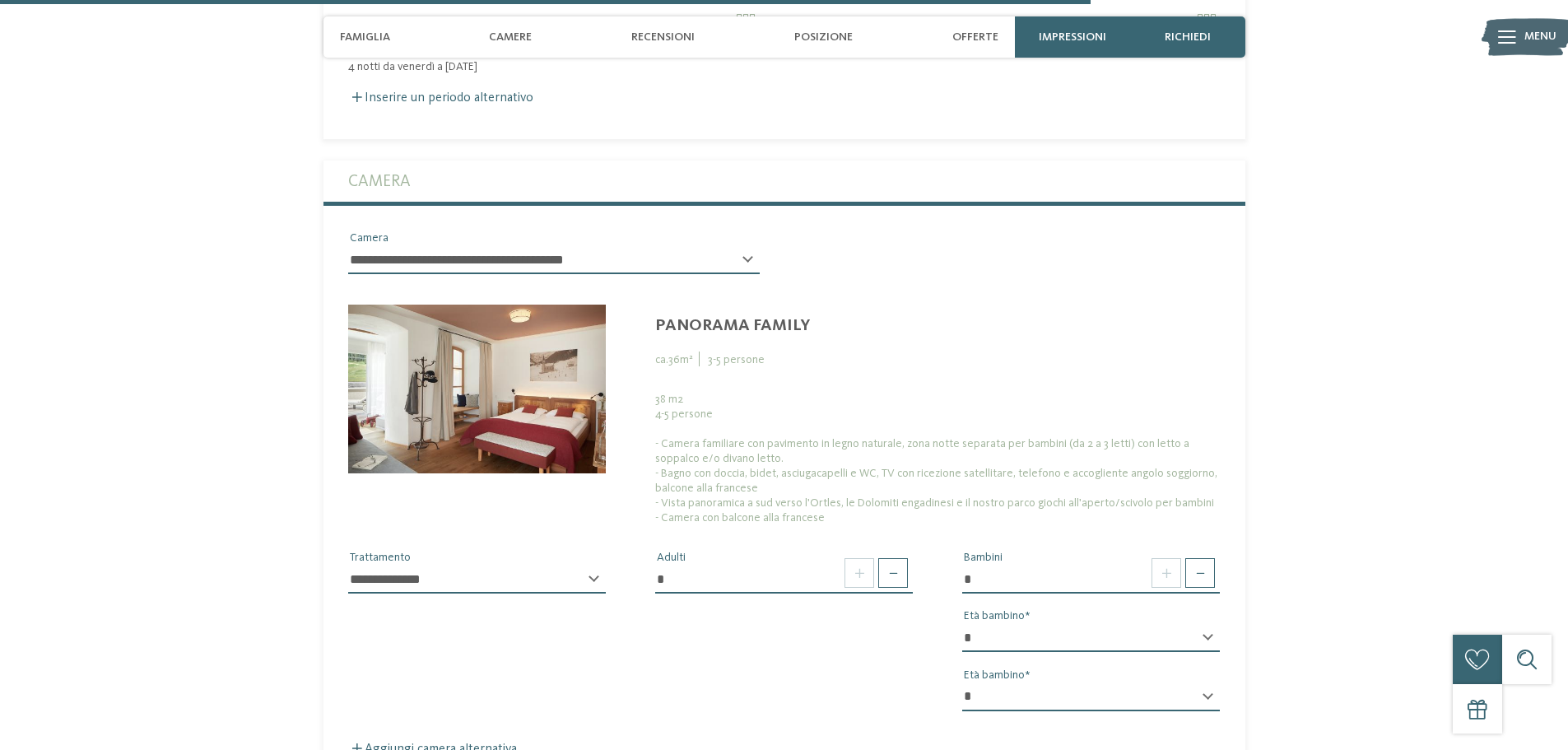
click at [1038, 683] on select "* * * * * * * * * * * ** ** ** ** ** ** ** **" at bounding box center [1092, 697] width 257 height 28
select select "*"
click at [963, 683] on select "* * * * * * * * * * * ** ** ** ** ** ** ** **" at bounding box center [1092, 697] width 257 height 28
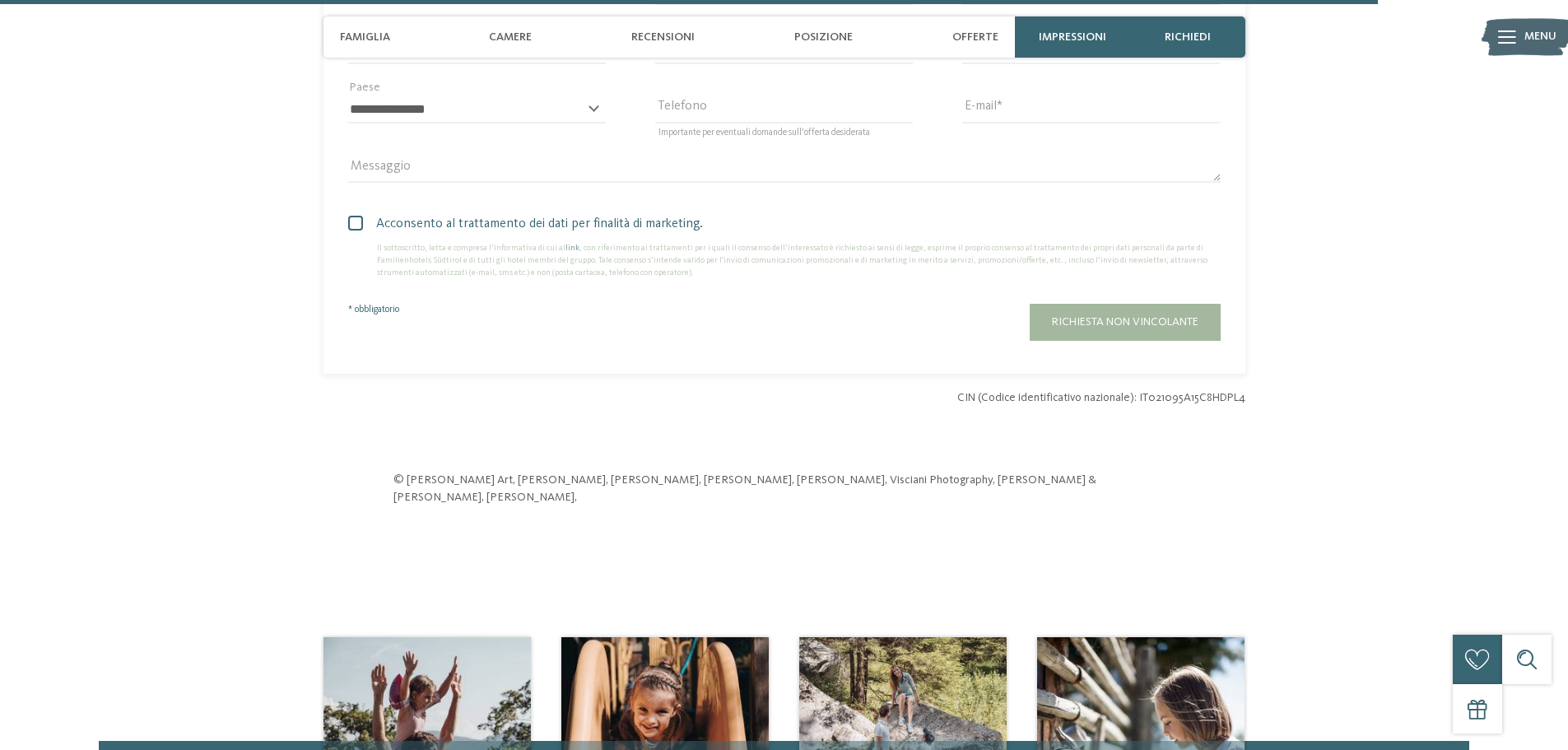
scroll to position [4614, 0]
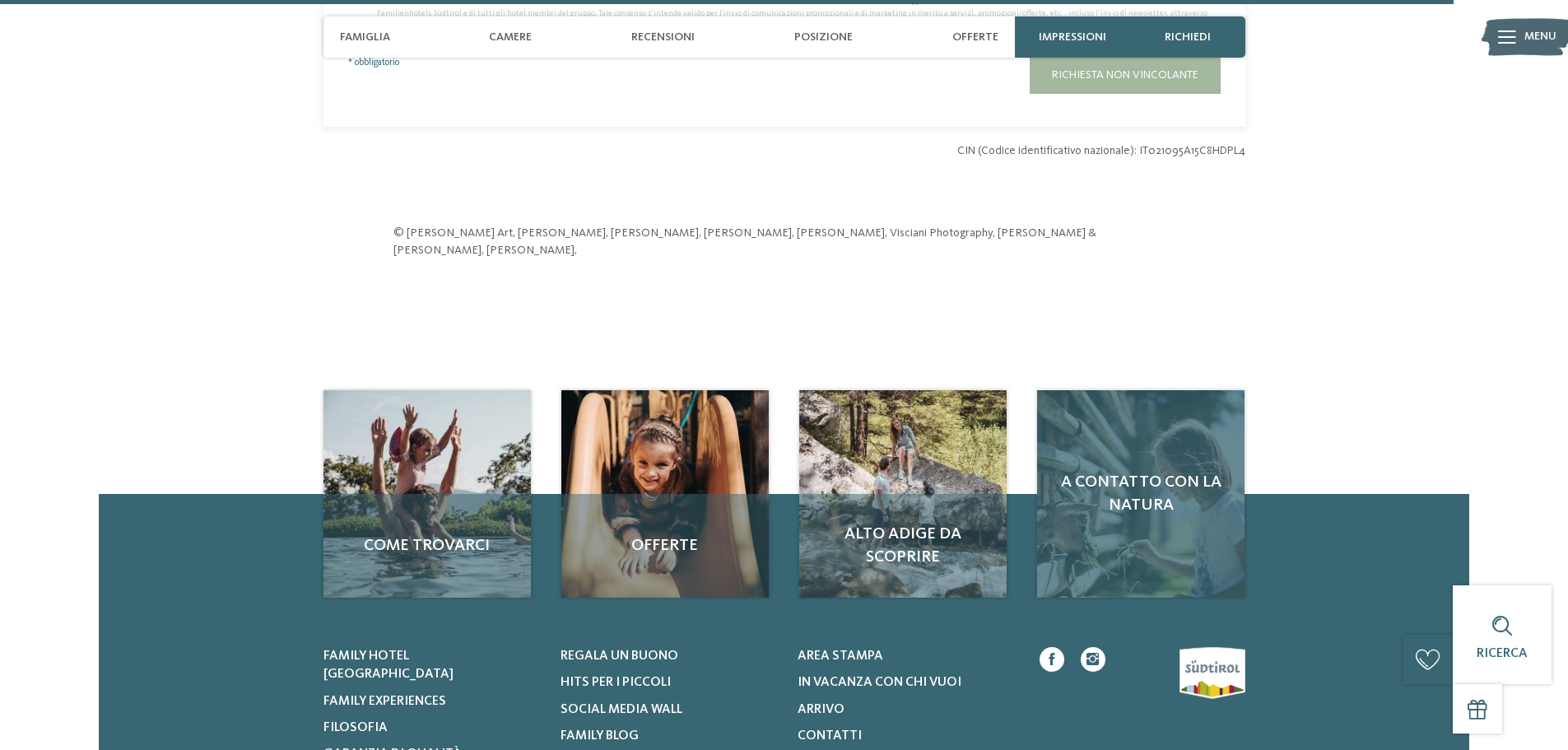
click at [1183, 471] on span "A contatto con la natura" at bounding box center [1140, 494] width 175 height 46
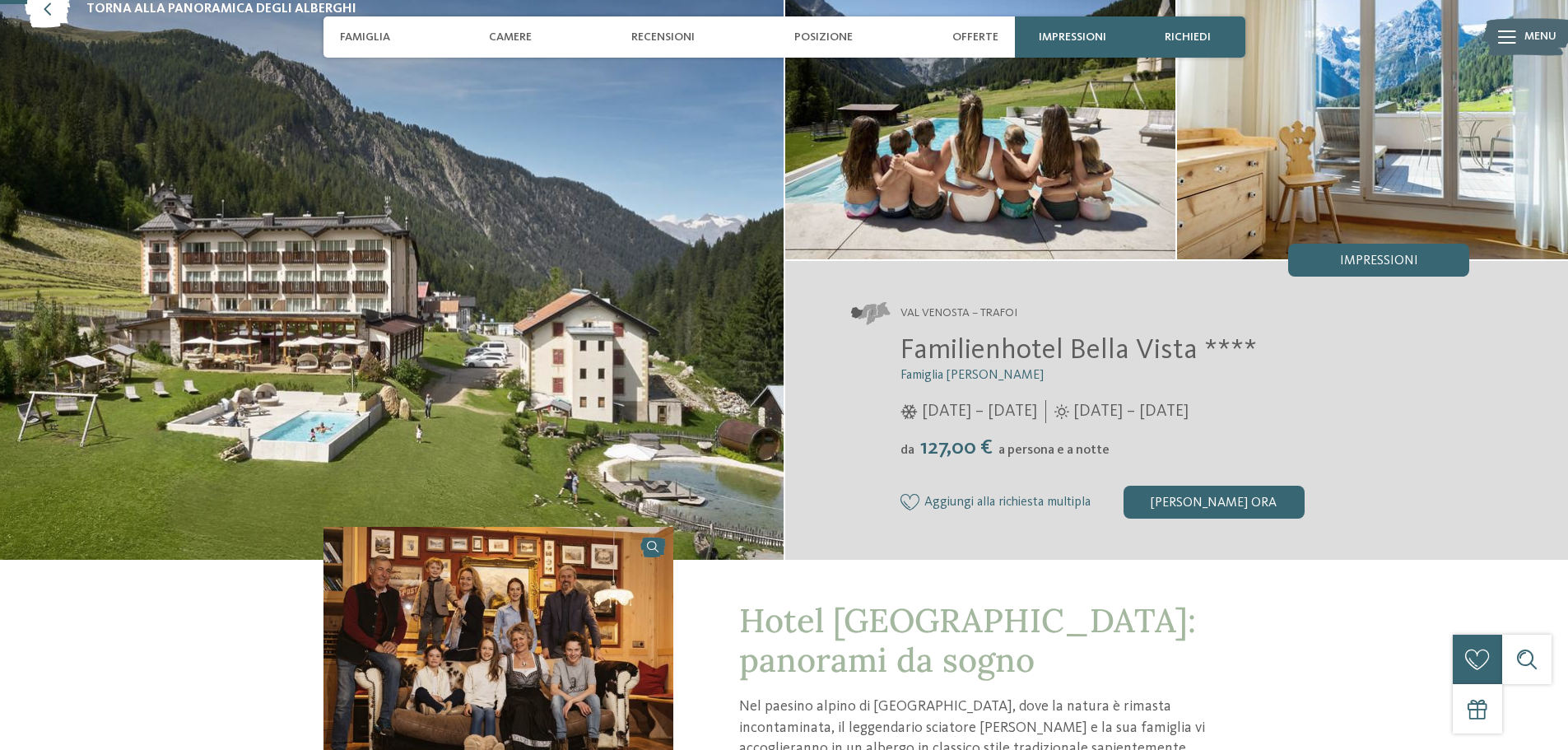
scroll to position [82, 0]
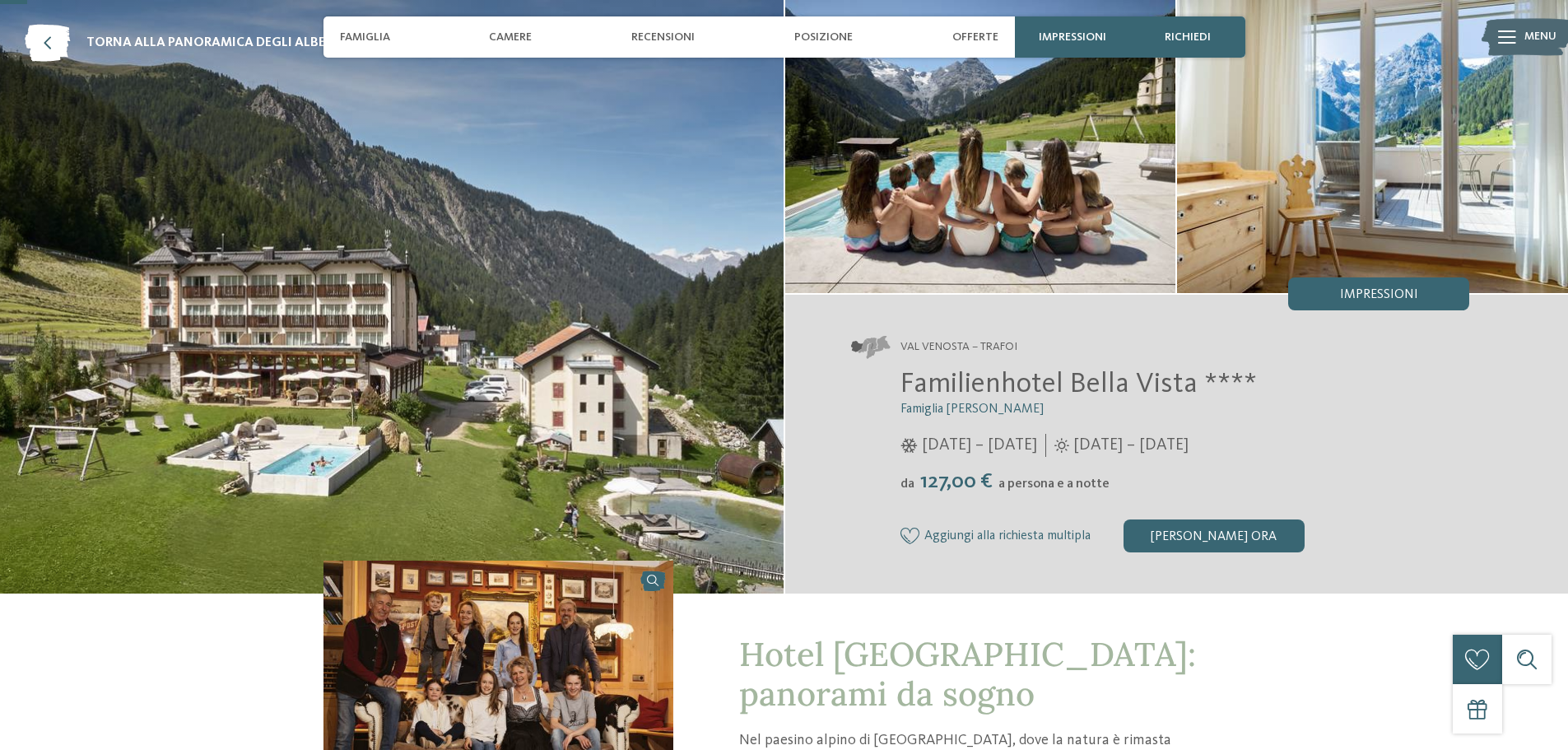
click at [483, 340] on img at bounding box center [391, 296] width 784 height 593
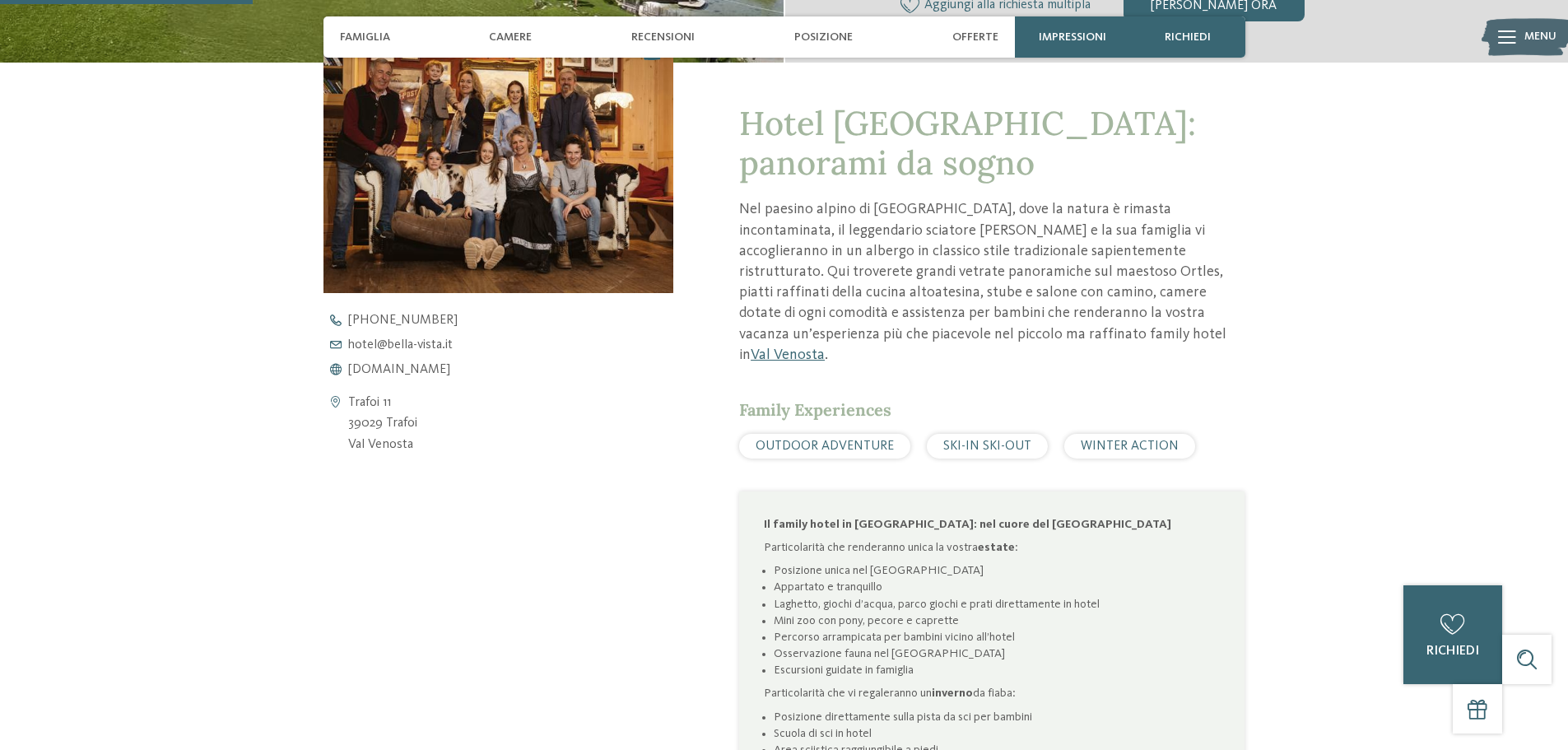
scroll to position [576, 0]
